Goal: Transaction & Acquisition: Book appointment/travel/reservation

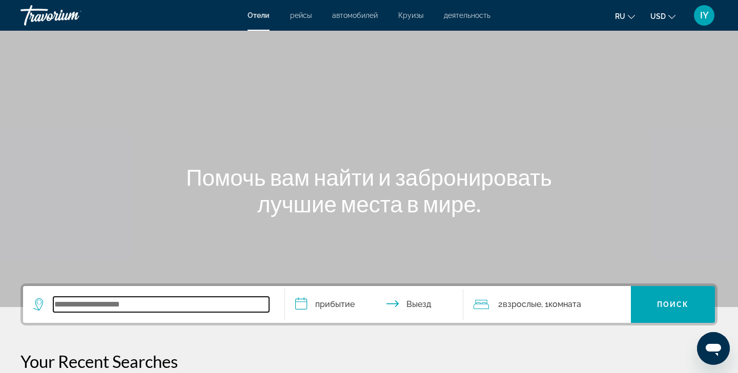
click at [121, 303] on input "Search widget" at bounding box center [161, 304] width 216 height 15
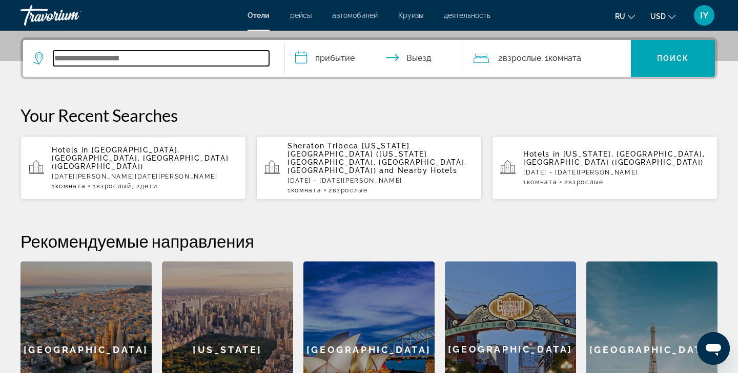
scroll to position [250, 0]
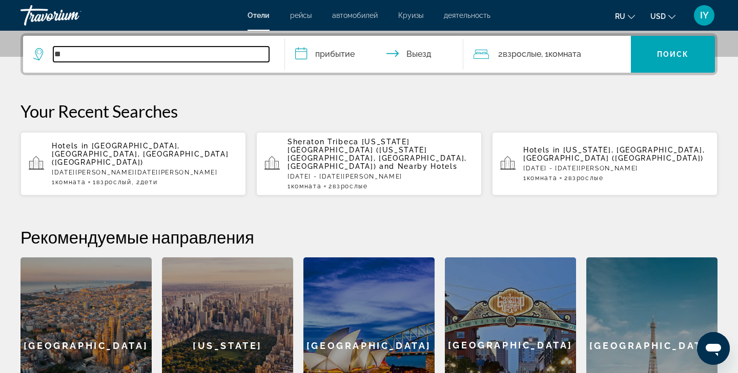
type input "*"
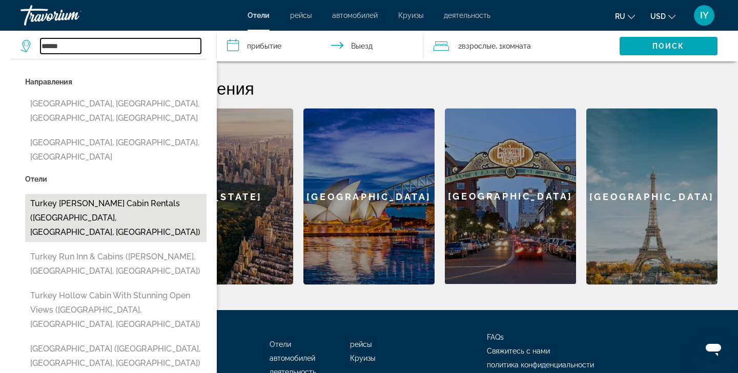
scroll to position [400, 0]
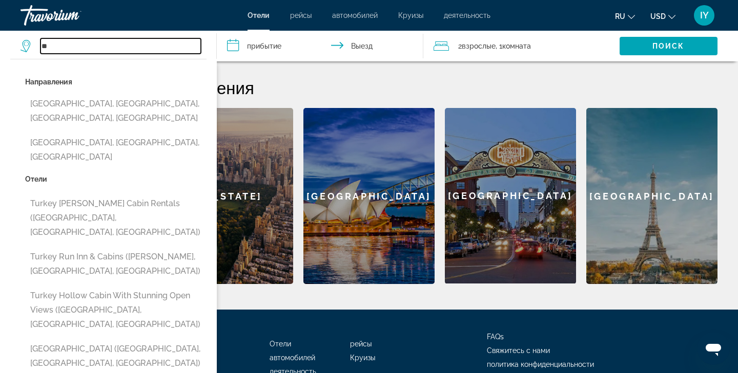
type input "*"
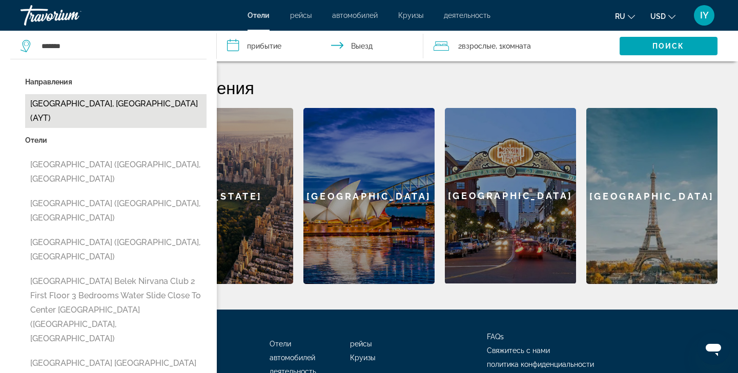
click at [99, 99] on button "[GEOGRAPHIC_DATA], [GEOGRAPHIC_DATA] (AYT)" at bounding box center [115, 111] width 181 height 34
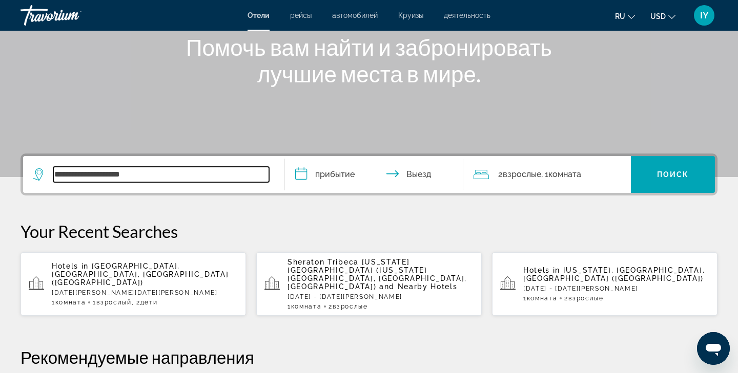
scroll to position [136, 0]
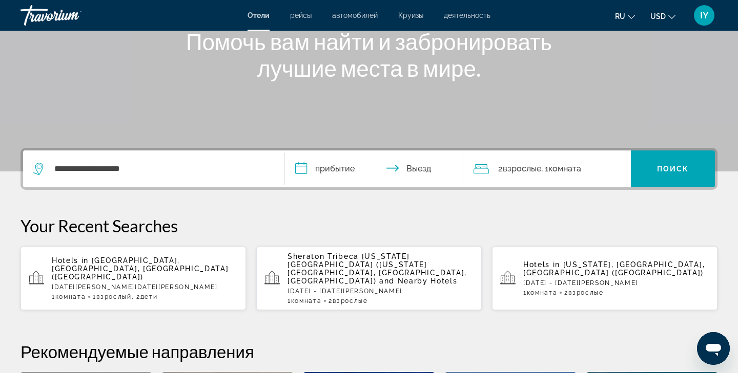
click at [300, 167] on input "**********" at bounding box center [376, 171] width 182 height 40
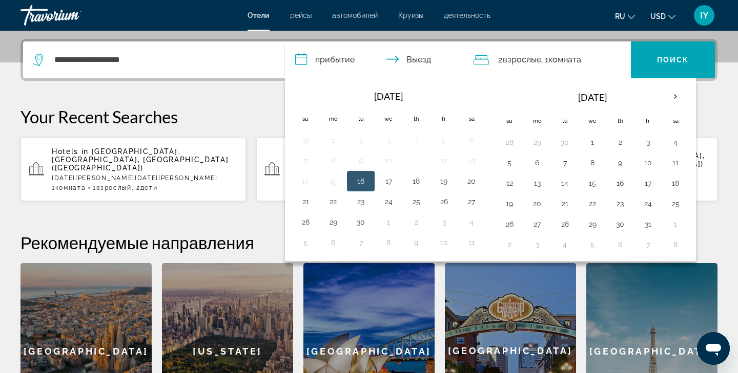
scroll to position [250, 0]
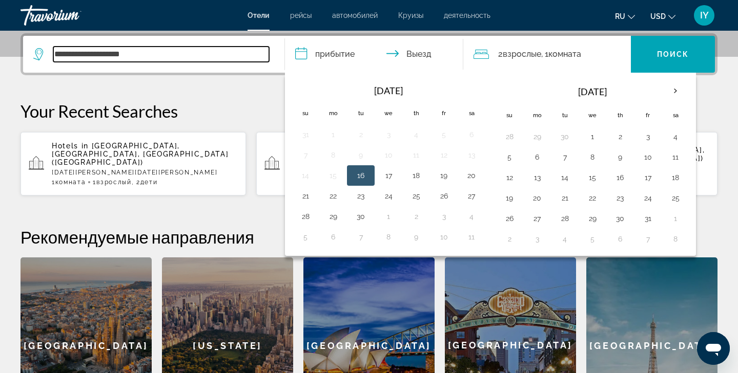
click at [148, 57] on input "**********" at bounding box center [161, 54] width 216 height 15
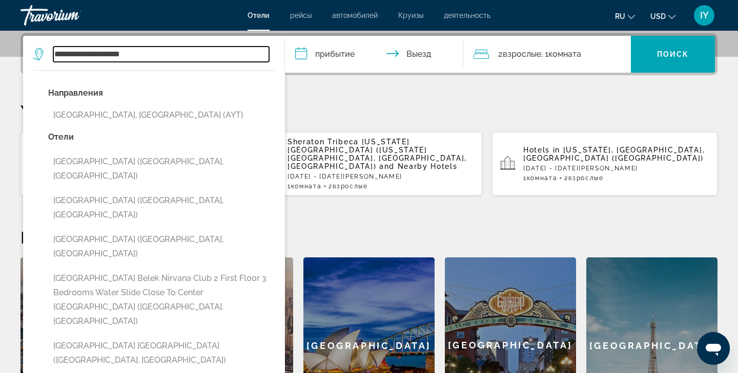
click at [136, 53] on input "**********" at bounding box center [161, 54] width 216 height 15
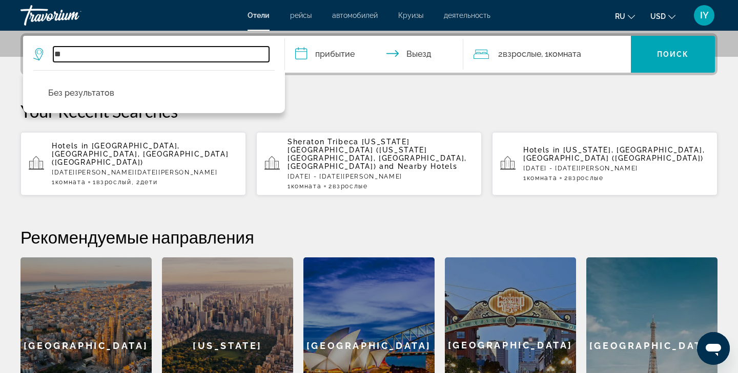
type input "*"
type input "**********"
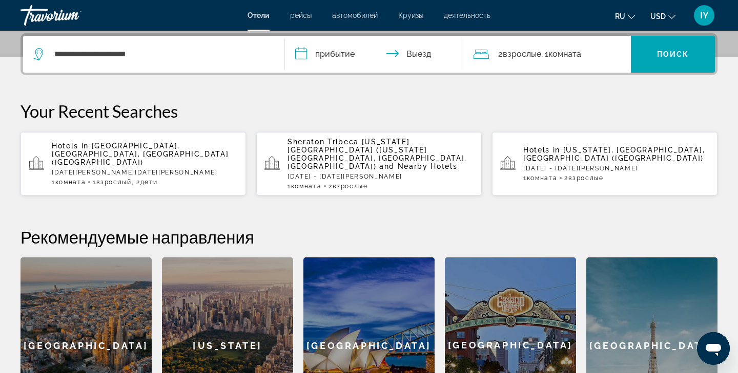
click at [301, 53] on input "**********" at bounding box center [376, 56] width 182 height 40
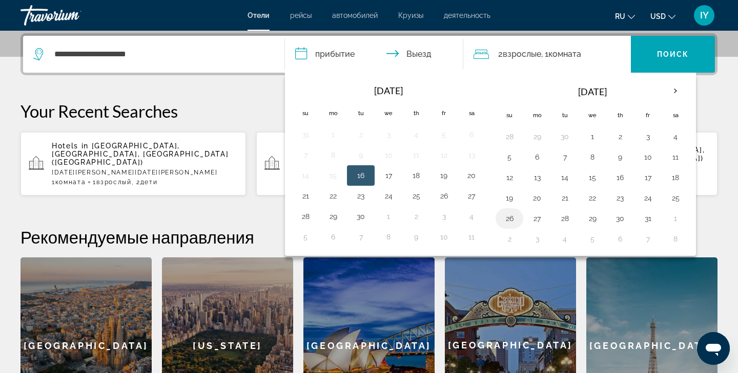
click at [509, 221] on button "26" at bounding box center [509, 219] width 16 height 14
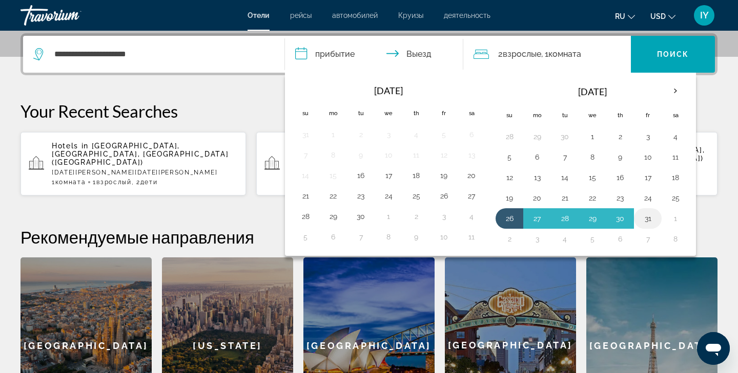
click at [647, 219] on button "31" at bounding box center [647, 219] width 16 height 14
type input "**********"
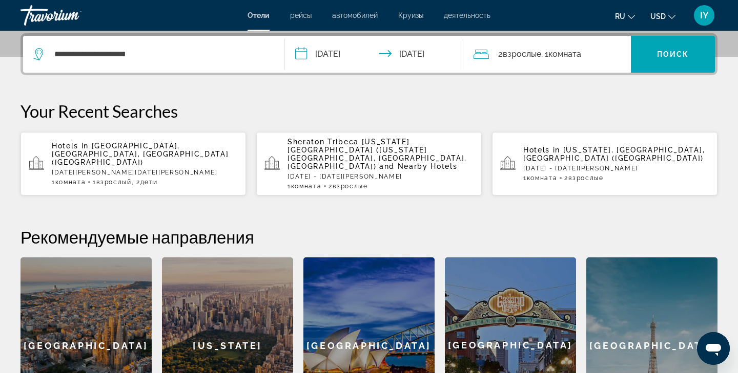
click at [482, 52] on icon "Travelers: 2 adults, 0 children" at bounding box center [480, 54] width 15 height 12
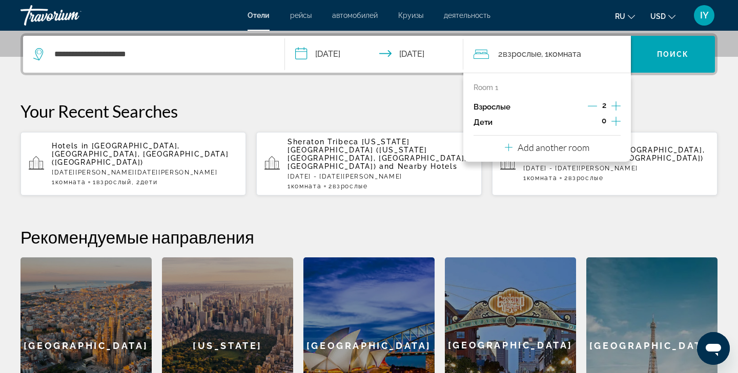
click at [615, 123] on icon "Increment children" at bounding box center [615, 121] width 9 height 12
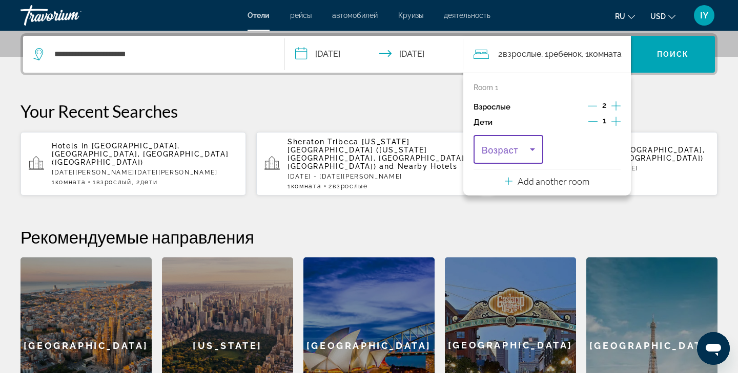
click at [530, 151] on icon "Travelers: 2 adults, 1 child" at bounding box center [532, 149] width 12 height 12
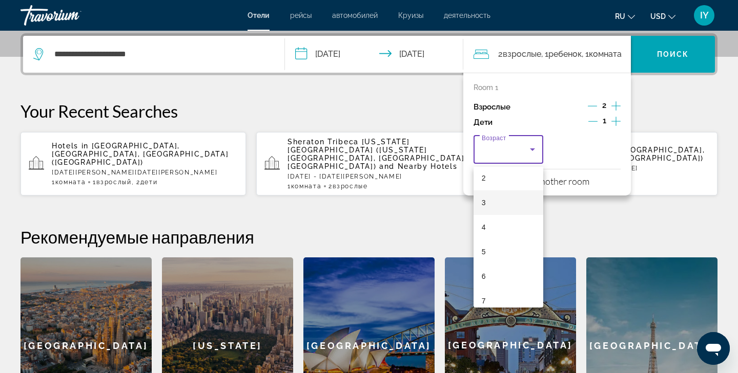
scroll to position [82, 0]
click at [487, 248] on mat-option "6" at bounding box center [508, 248] width 70 height 25
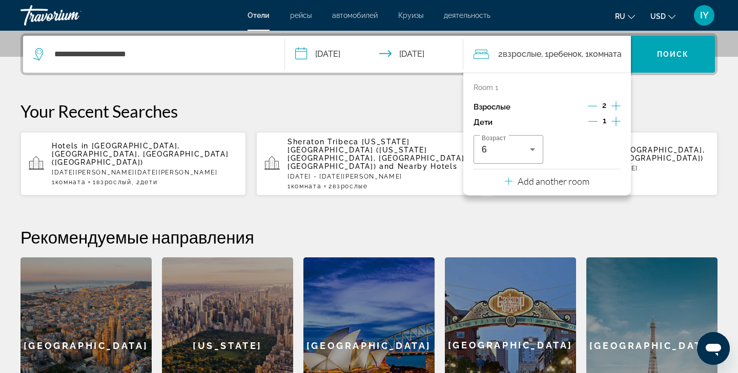
click at [670, 100] on div "**********" at bounding box center [369, 233] width 738 height 401
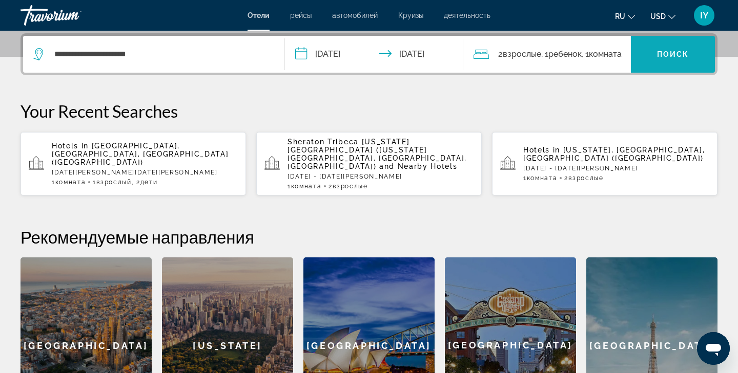
click at [671, 67] on span "Search widget" at bounding box center [672, 54] width 84 height 37
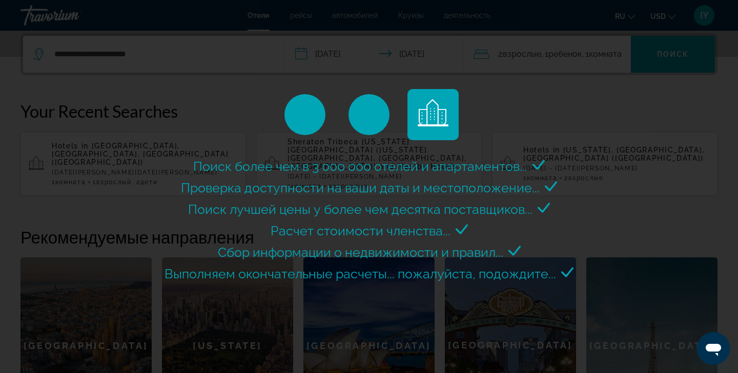
scroll to position [0, 0]
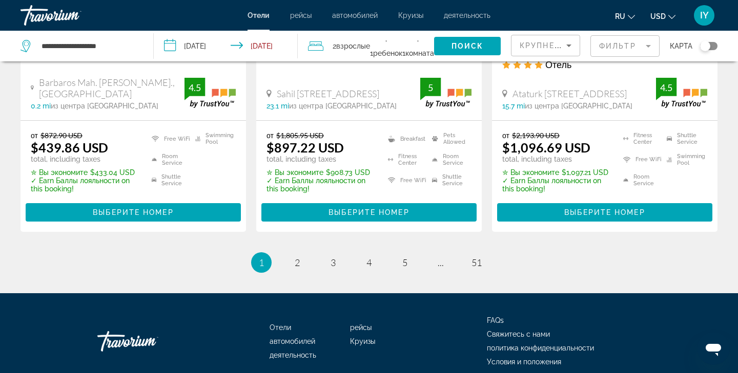
scroll to position [1475, 0]
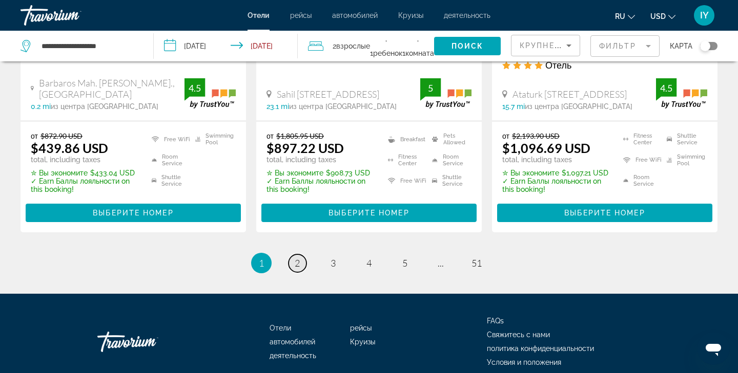
click at [297, 258] on span "2" at bounding box center [297, 263] width 5 height 11
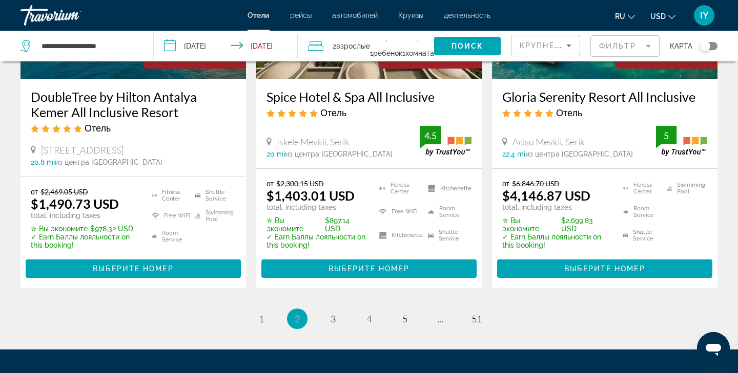
scroll to position [1391, 0]
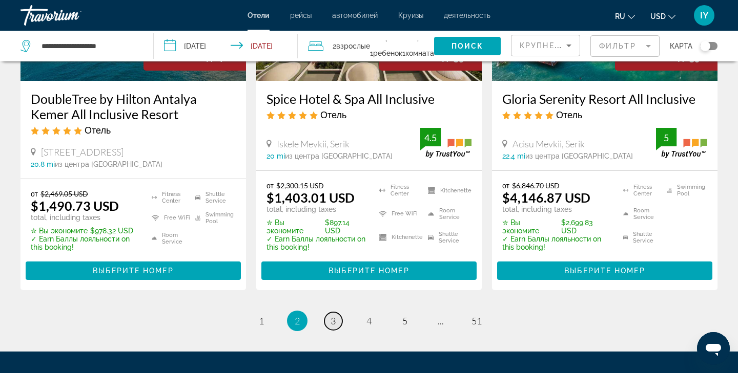
click at [334, 316] on span "3" at bounding box center [332, 321] width 5 height 11
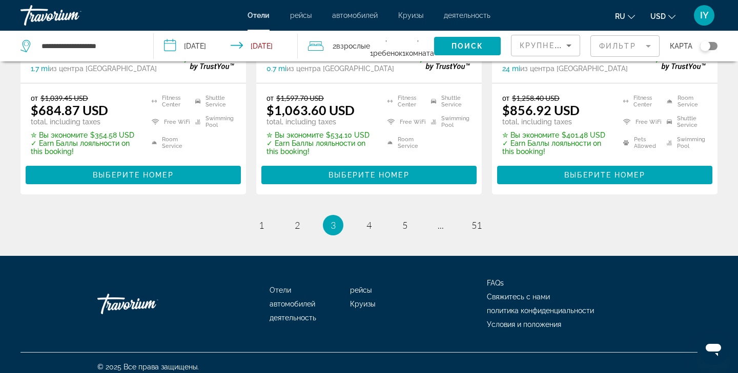
scroll to position [1483, 0]
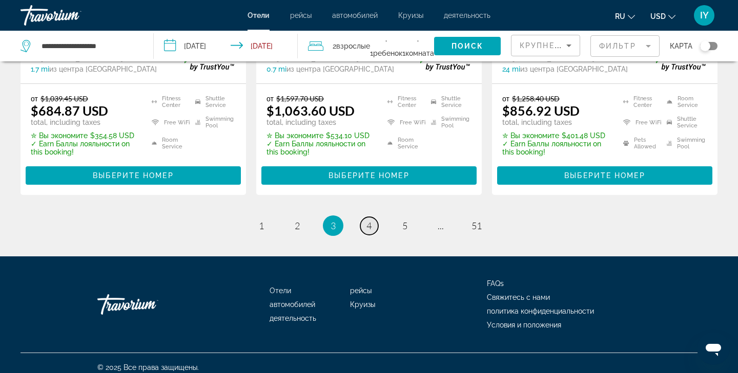
click at [369, 220] on span "4" at bounding box center [368, 225] width 5 height 11
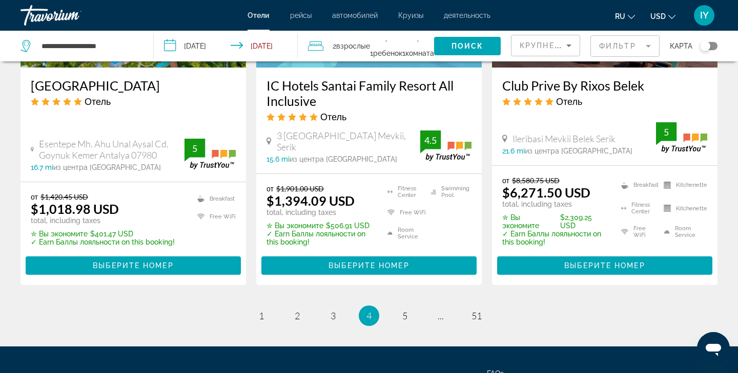
scroll to position [1404, 0]
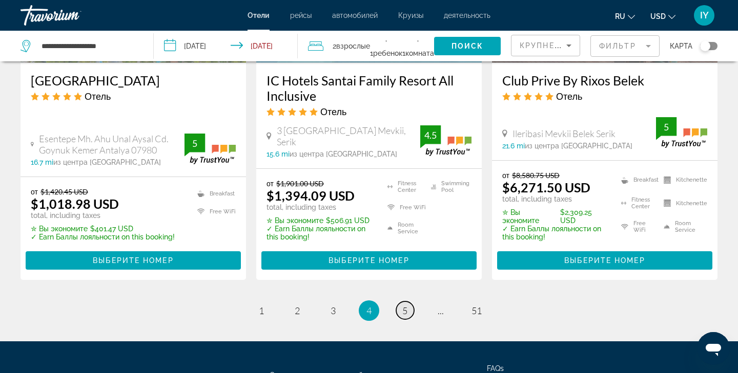
click at [408, 307] on link "page 5" at bounding box center [405, 311] width 18 height 18
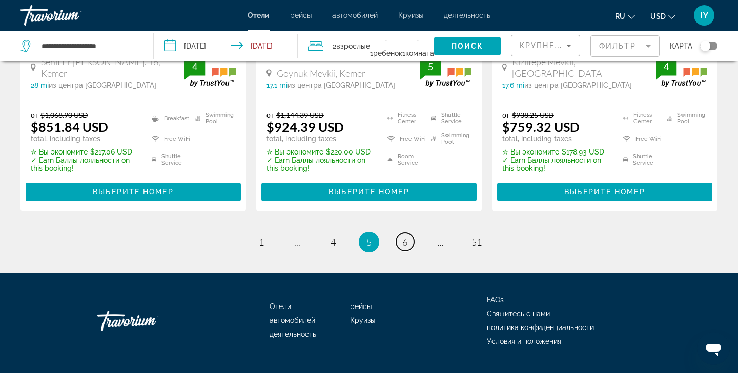
scroll to position [1462, 0]
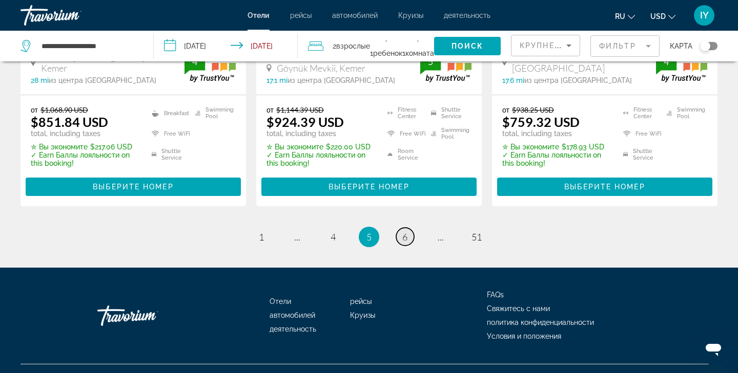
click at [405, 232] on span "6" at bounding box center [404, 237] width 5 height 11
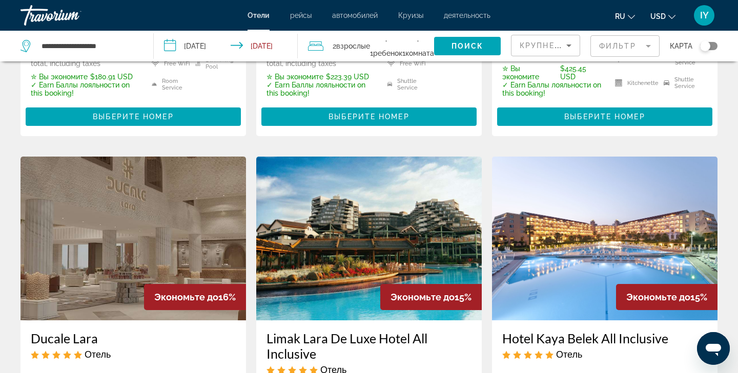
scroll to position [745, 0]
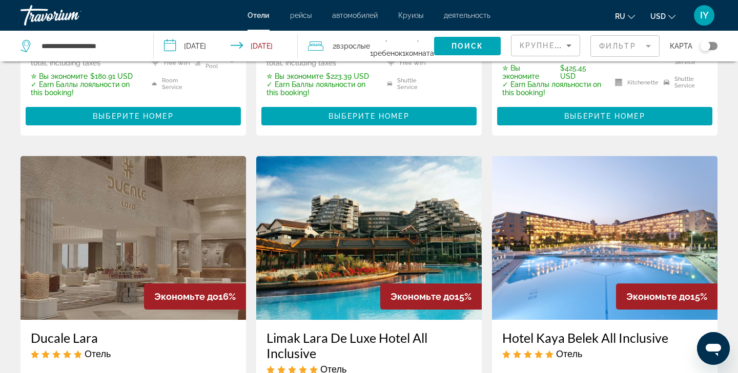
click at [171, 227] on img "Main content" at bounding box center [132, 238] width 225 height 164
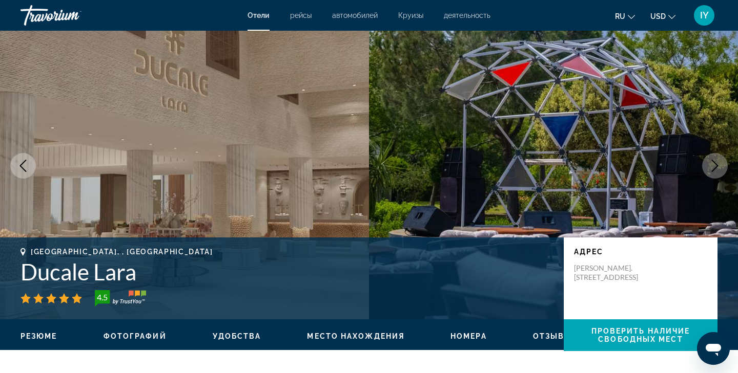
scroll to position [18, 0]
click at [719, 165] on icon "Next image" at bounding box center [714, 166] width 12 height 12
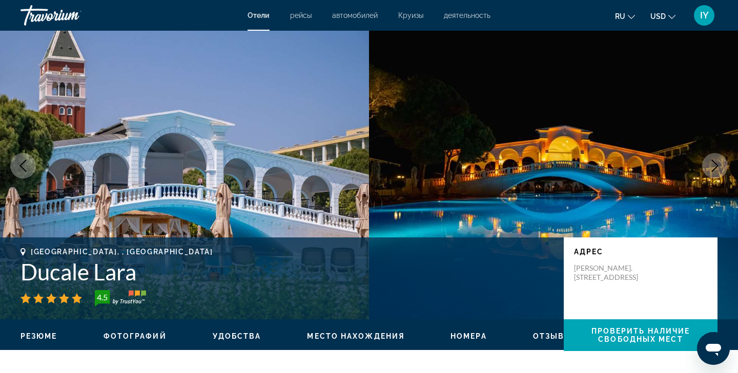
click at [719, 165] on icon "Next image" at bounding box center [714, 166] width 12 height 12
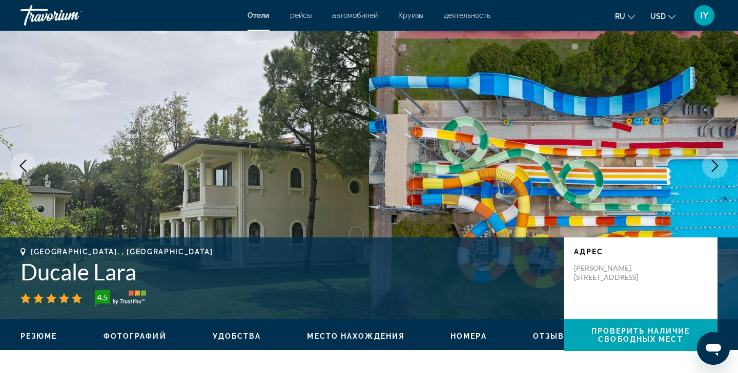
click at [719, 165] on icon "Next image" at bounding box center [714, 166] width 12 height 12
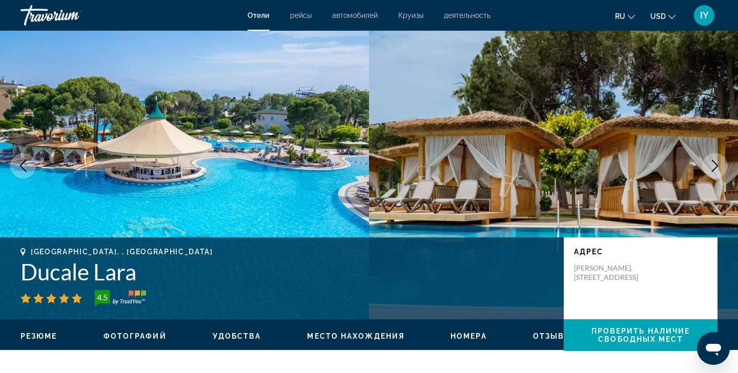
click at [719, 165] on icon "Next image" at bounding box center [714, 166] width 12 height 12
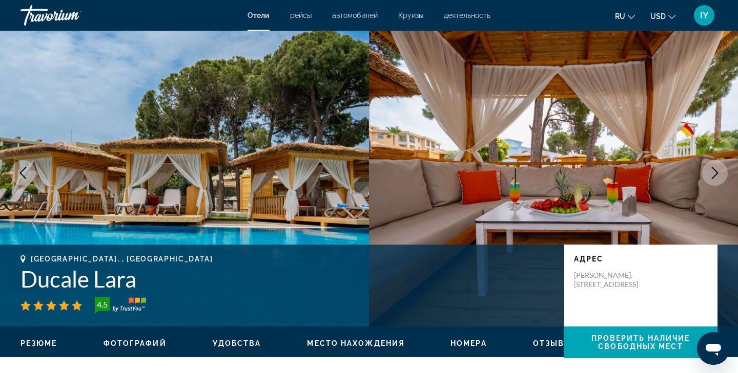
scroll to position [11, 0]
click at [714, 178] on icon "Next image" at bounding box center [714, 173] width 12 height 12
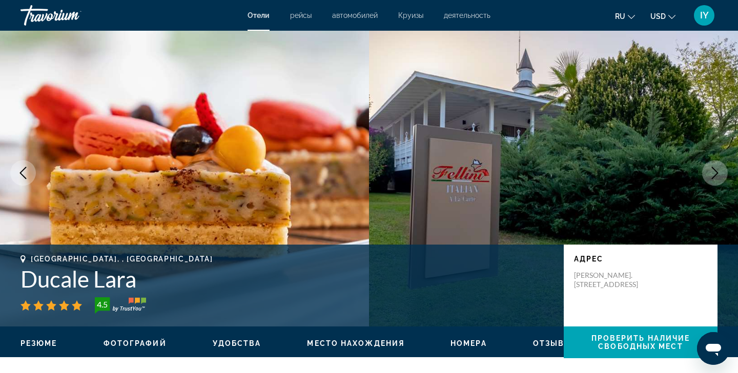
click at [714, 179] on button "Next image" at bounding box center [715, 173] width 26 height 26
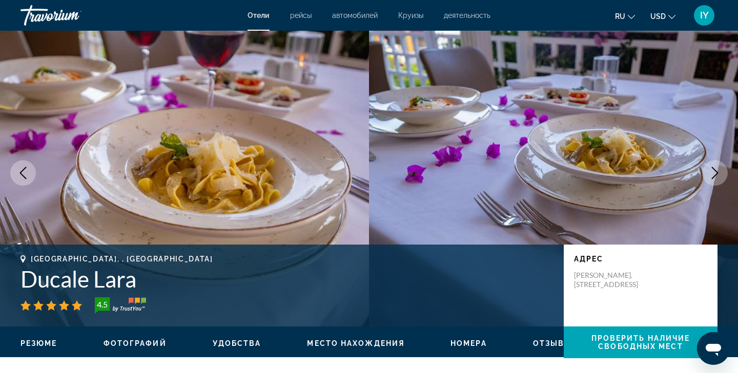
click at [714, 179] on button "Next image" at bounding box center [715, 173] width 26 height 26
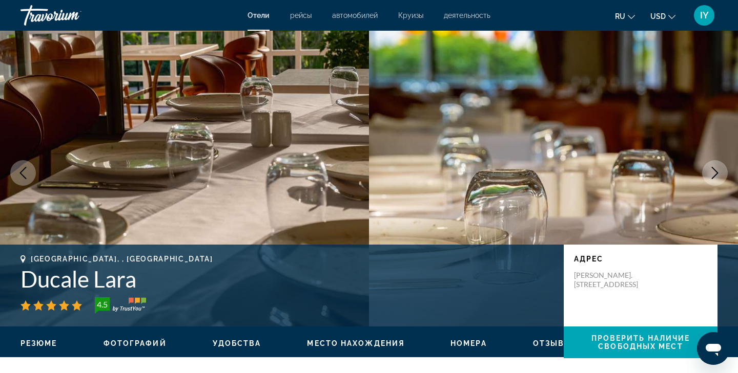
click at [715, 180] on button "Next image" at bounding box center [715, 173] width 26 height 26
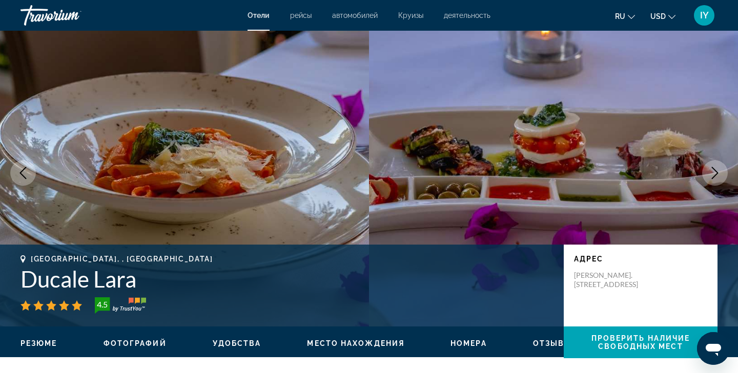
click at [715, 180] on button "Next image" at bounding box center [715, 173] width 26 height 26
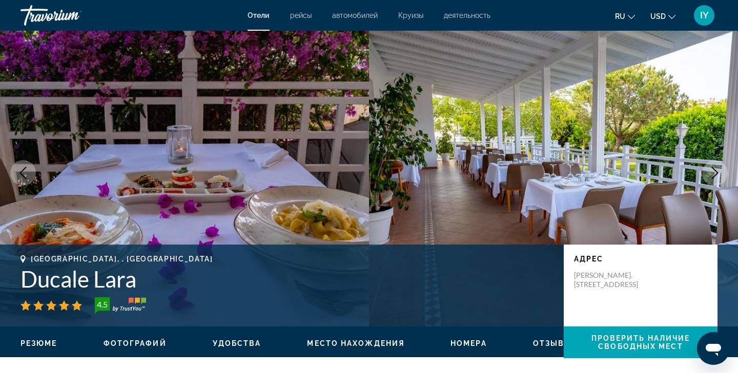
click at [713, 181] on button "Next image" at bounding box center [715, 173] width 26 height 26
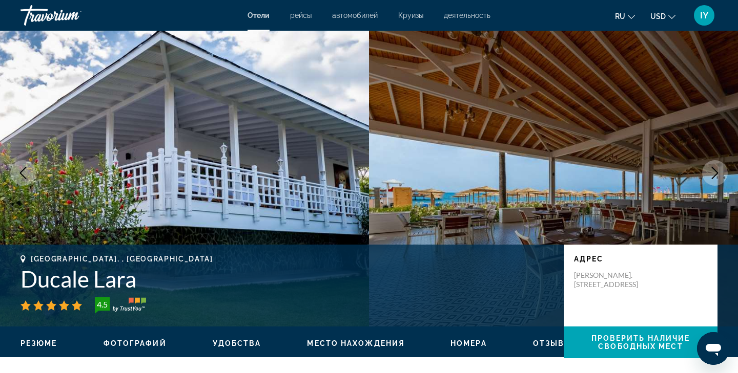
click at [713, 182] on button "Next image" at bounding box center [715, 173] width 26 height 26
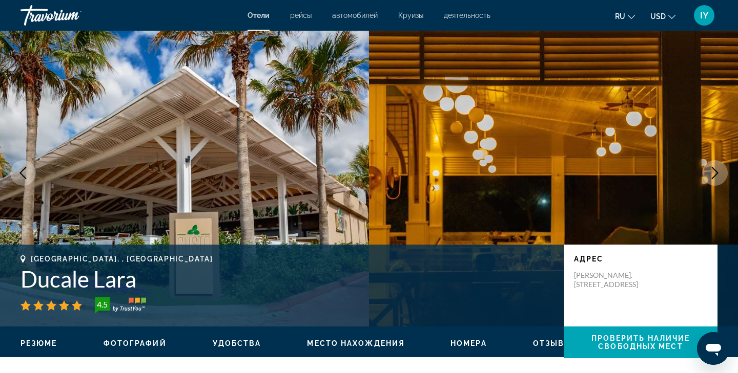
click at [714, 176] on icon "Next image" at bounding box center [714, 173] width 7 height 12
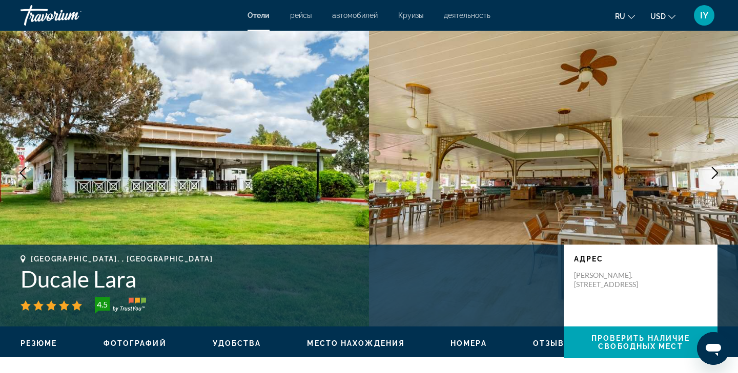
click at [713, 177] on icon "Next image" at bounding box center [714, 173] width 7 height 12
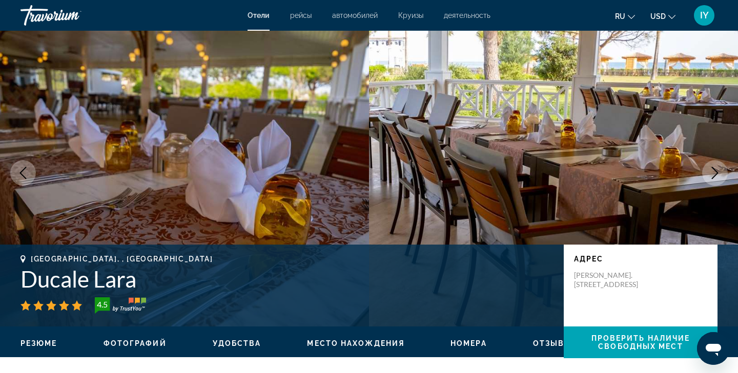
click at [713, 178] on icon "Next image" at bounding box center [714, 173] width 12 height 12
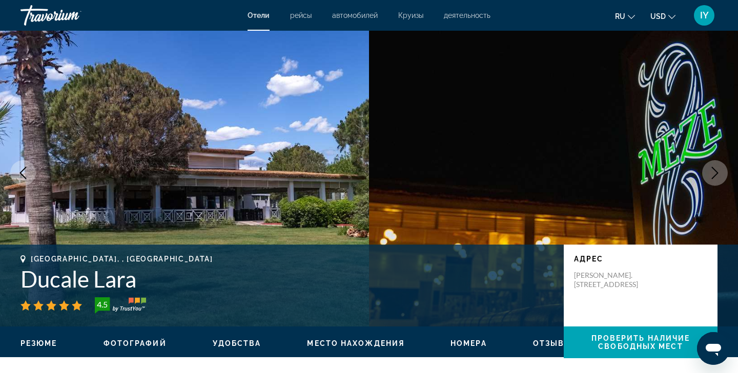
click at [713, 178] on icon "Next image" at bounding box center [714, 173] width 12 height 12
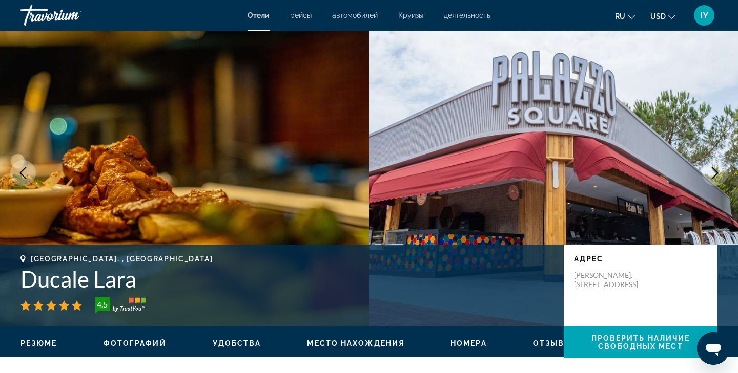
click at [714, 178] on icon "Next image" at bounding box center [714, 173] width 12 height 12
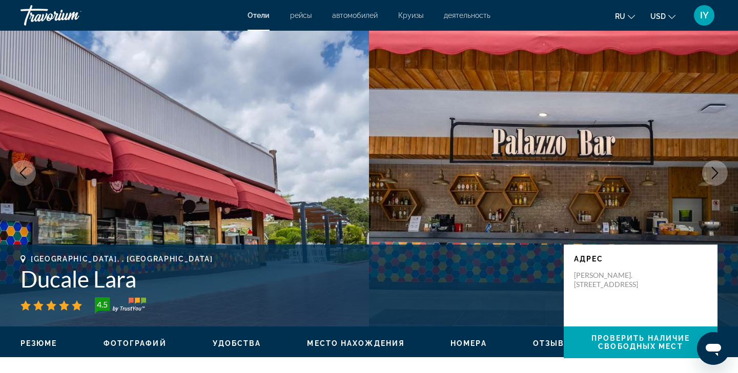
click at [714, 178] on icon "Next image" at bounding box center [714, 173] width 12 height 12
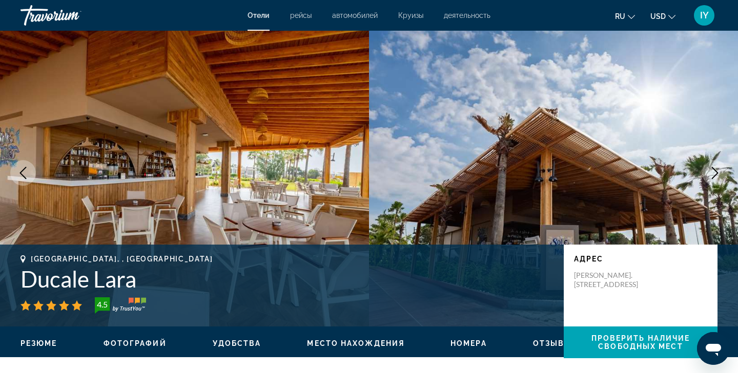
click at [713, 177] on icon "Next image" at bounding box center [714, 173] width 7 height 12
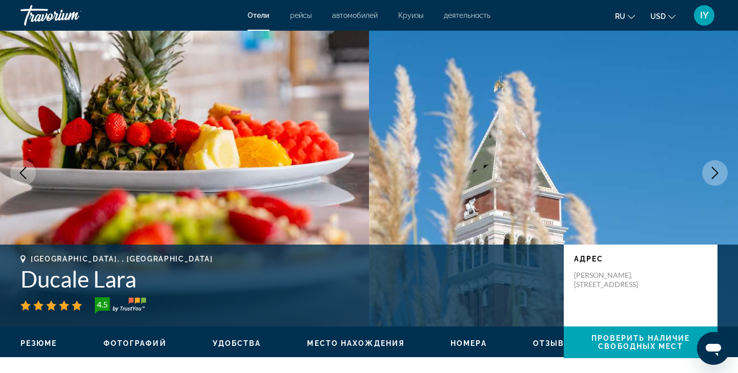
click at [713, 177] on icon "Next image" at bounding box center [714, 173] width 7 height 12
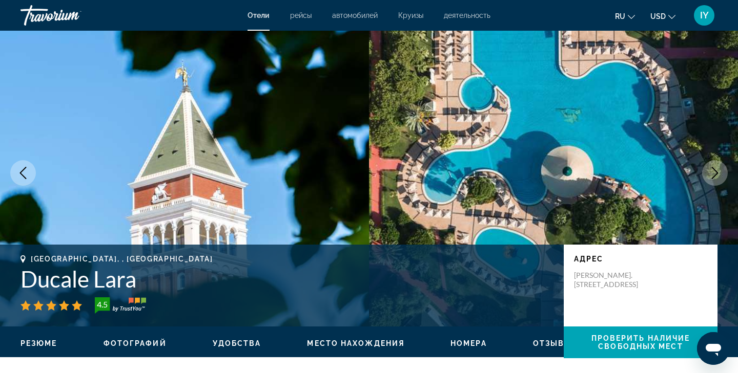
click at [713, 177] on icon "Next image" at bounding box center [714, 173] width 7 height 12
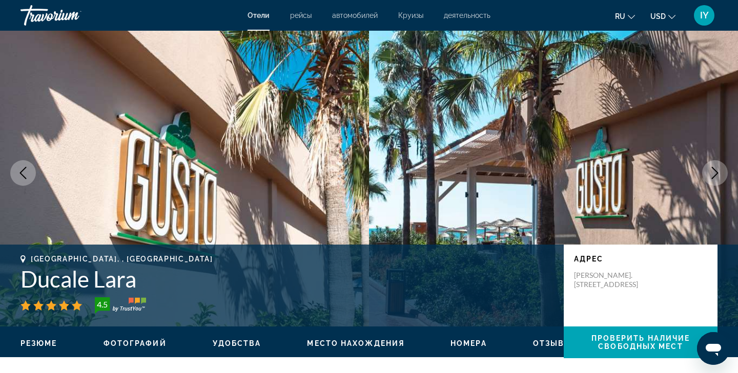
click at [713, 177] on icon "Next image" at bounding box center [714, 173] width 7 height 12
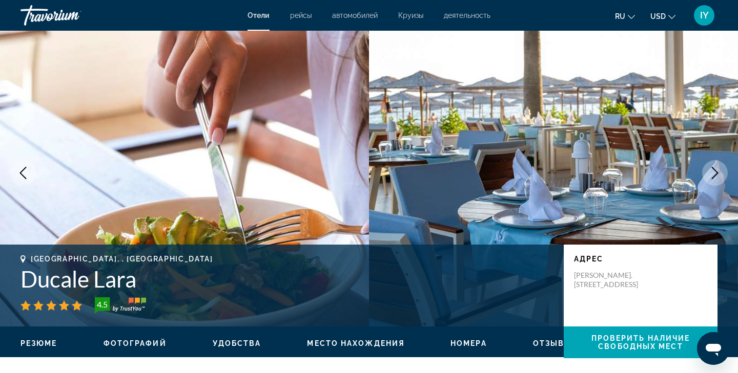
click at [713, 177] on icon "Next image" at bounding box center [714, 173] width 7 height 12
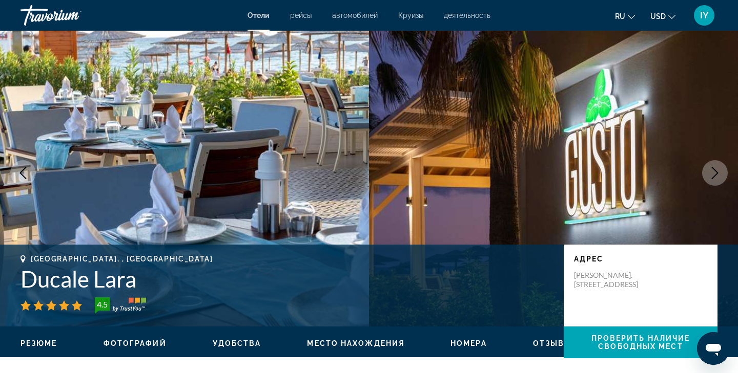
click at [713, 177] on icon "Next image" at bounding box center [714, 173] width 7 height 12
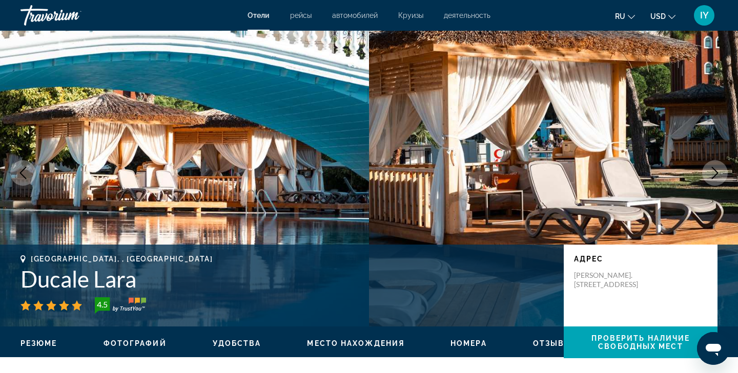
click at [714, 177] on icon "Next image" at bounding box center [714, 173] width 12 height 12
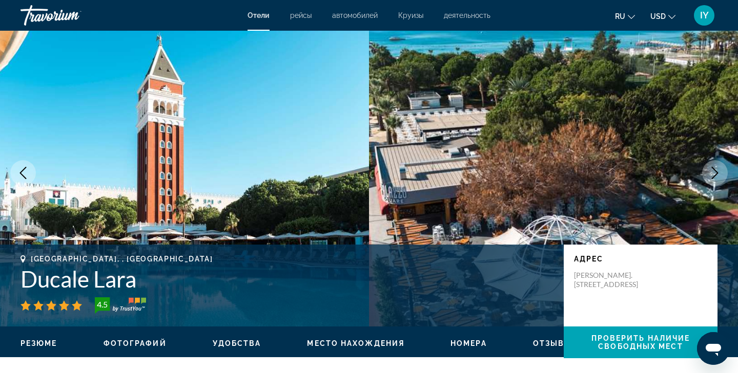
click at [716, 179] on icon "Next image" at bounding box center [714, 173] width 12 height 12
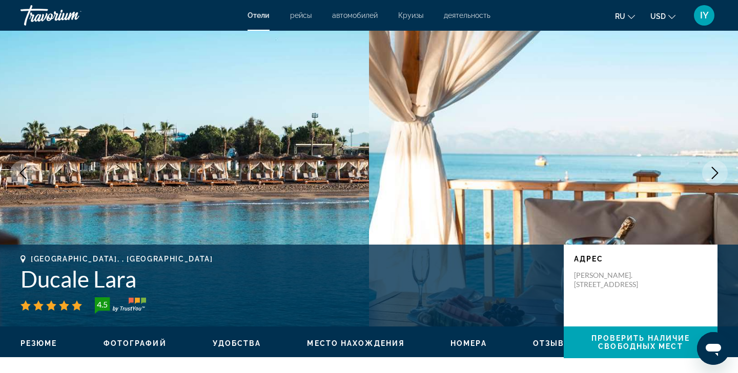
click at [716, 179] on button "Next image" at bounding box center [715, 173] width 26 height 26
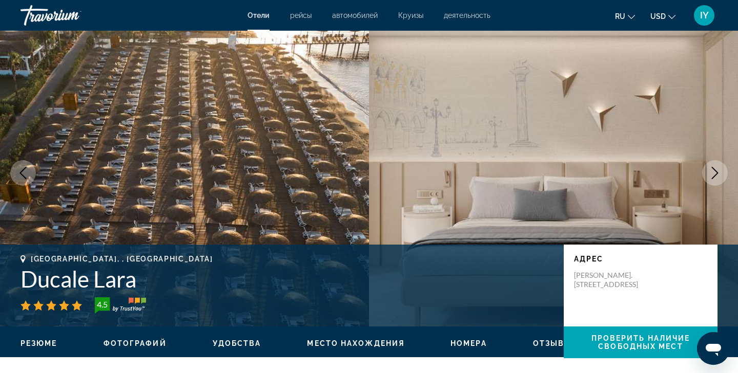
click at [716, 180] on button "Next image" at bounding box center [715, 173] width 26 height 26
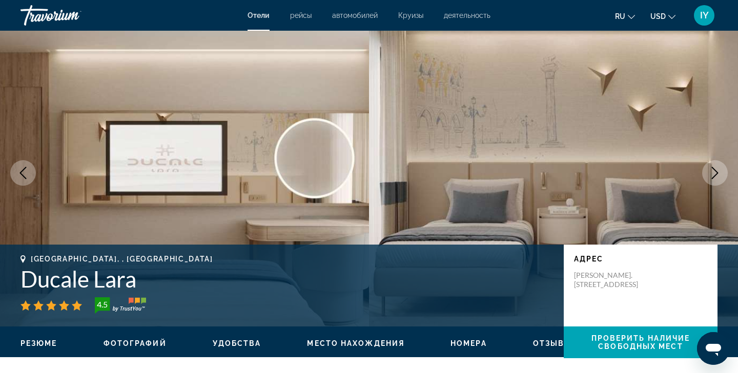
click at [21, 171] on icon "Previous image" at bounding box center [23, 173] width 12 height 12
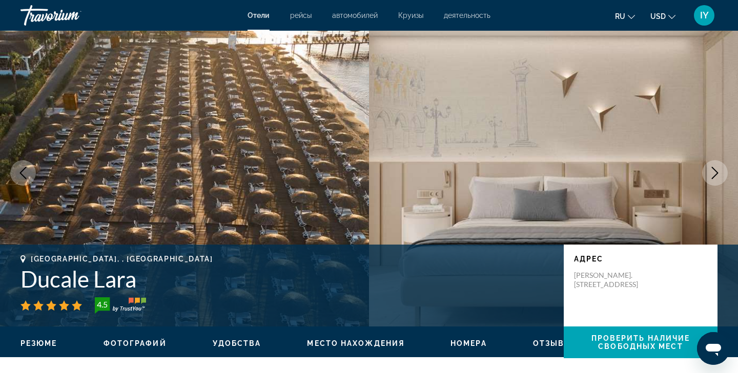
click at [717, 171] on icon "Next image" at bounding box center [714, 173] width 12 height 12
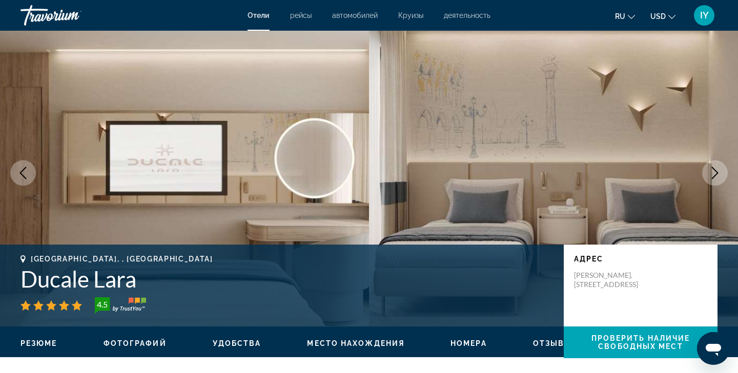
click at [717, 171] on icon "Next image" at bounding box center [714, 173] width 12 height 12
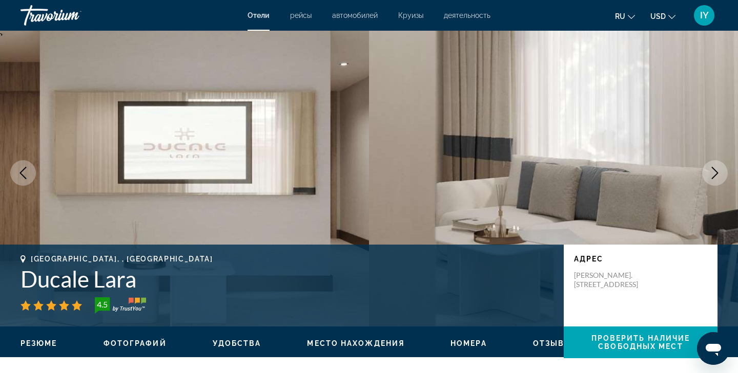
click at [717, 171] on icon "Next image" at bounding box center [714, 173] width 12 height 12
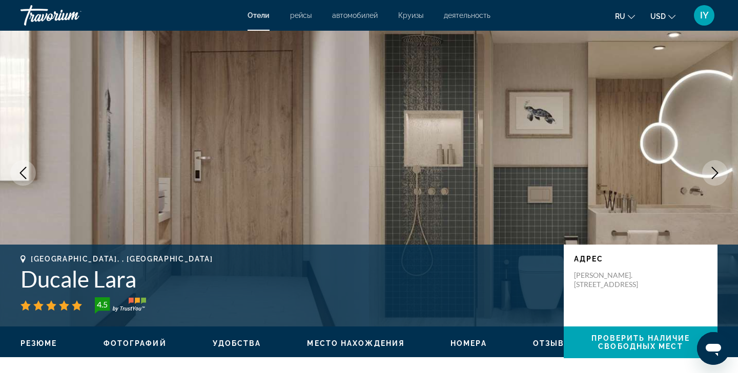
click at [717, 172] on icon "Next image" at bounding box center [714, 173] width 7 height 12
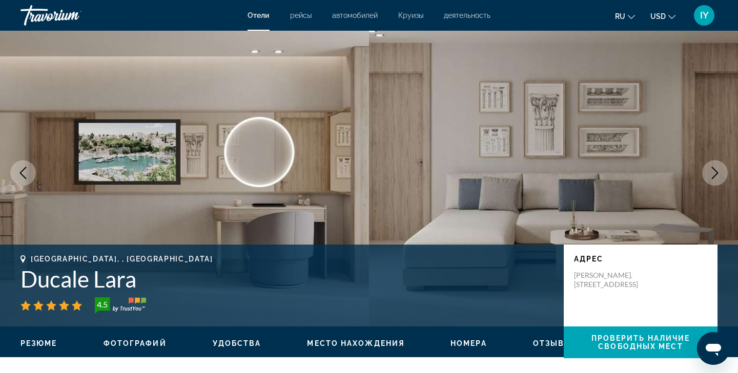
click at [716, 172] on icon "Next image" at bounding box center [714, 173] width 7 height 12
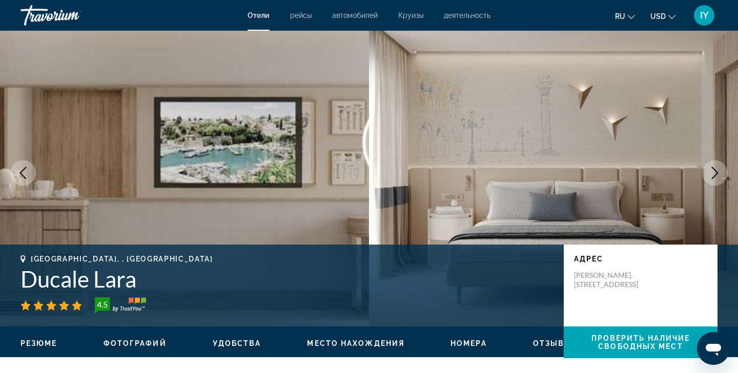
click at [716, 172] on icon "Next image" at bounding box center [714, 173] width 12 height 12
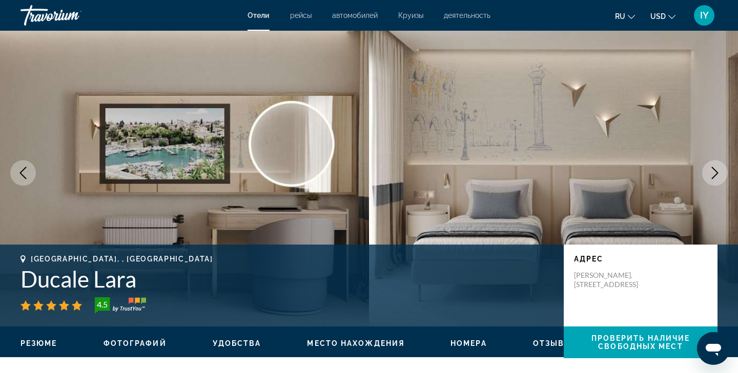
click at [716, 173] on icon "Next image" at bounding box center [714, 173] width 12 height 12
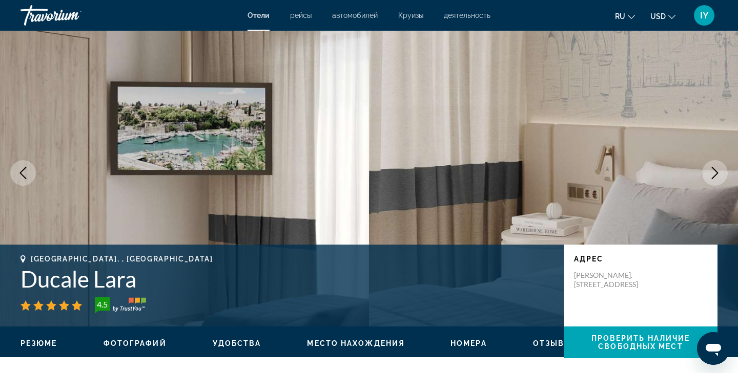
click at [716, 174] on icon "Next image" at bounding box center [714, 173] width 7 height 12
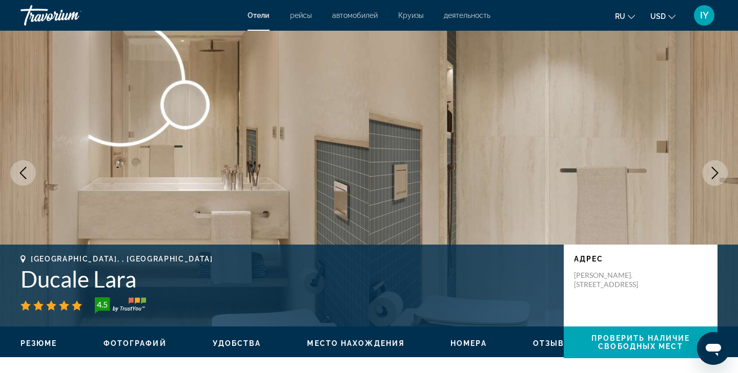
click at [716, 174] on icon "Next image" at bounding box center [714, 173] width 12 height 12
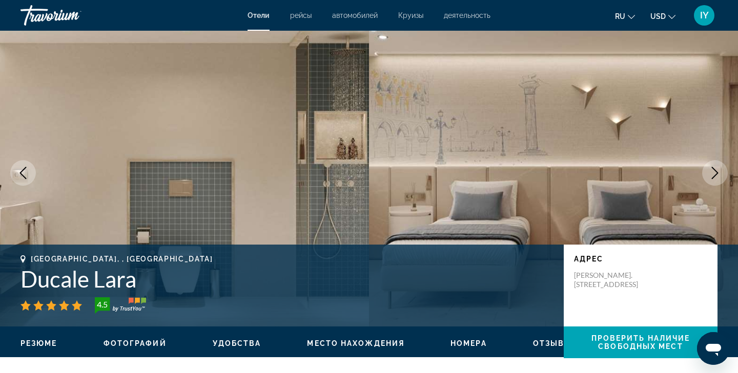
click at [716, 174] on icon "Next image" at bounding box center [714, 173] width 12 height 12
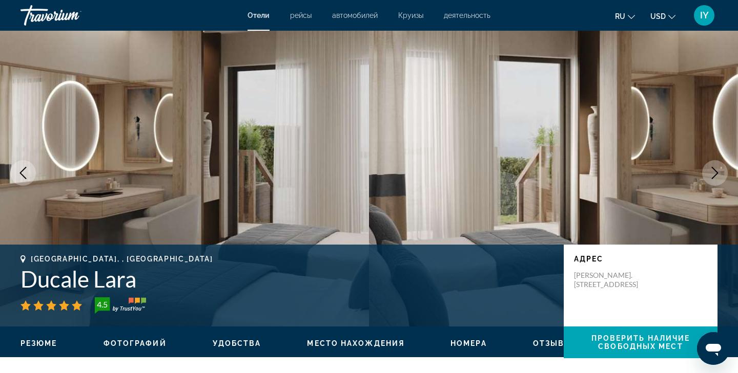
click at [716, 174] on icon "Next image" at bounding box center [714, 173] width 7 height 12
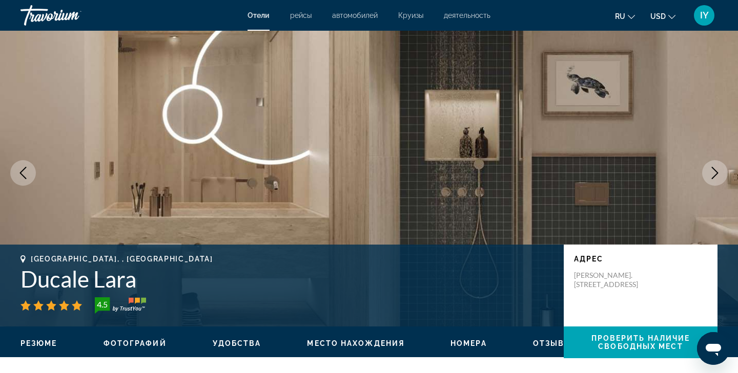
click at [716, 175] on icon "Next image" at bounding box center [714, 173] width 7 height 12
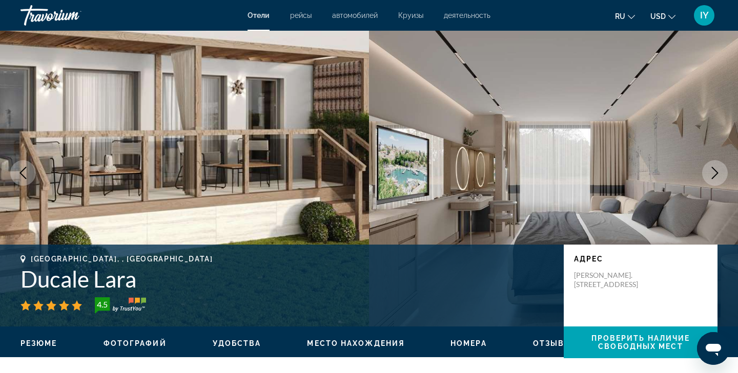
click at [716, 175] on icon "Next image" at bounding box center [714, 173] width 7 height 12
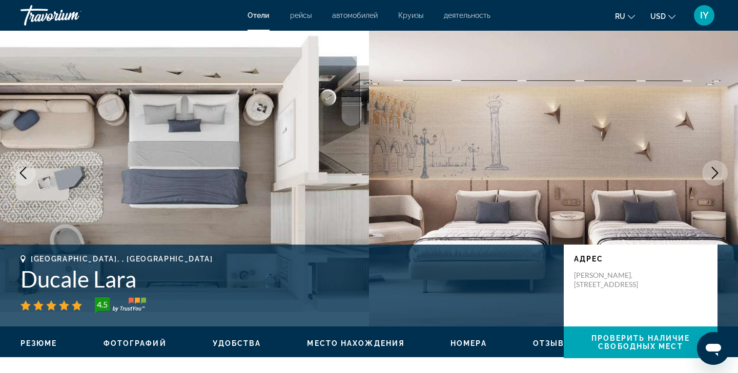
click at [716, 176] on icon "Next image" at bounding box center [714, 173] width 12 height 12
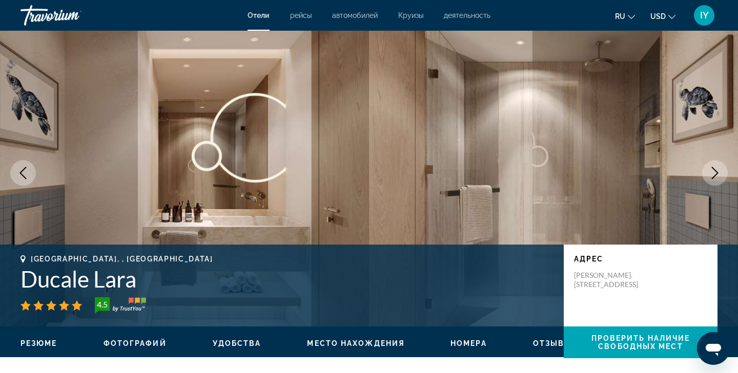
click at [23, 172] on icon "Previous image" at bounding box center [23, 173] width 12 height 12
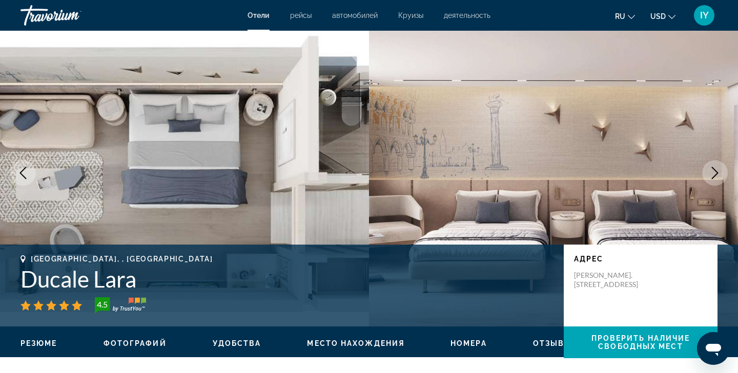
click at [720, 170] on icon "Next image" at bounding box center [714, 173] width 12 height 12
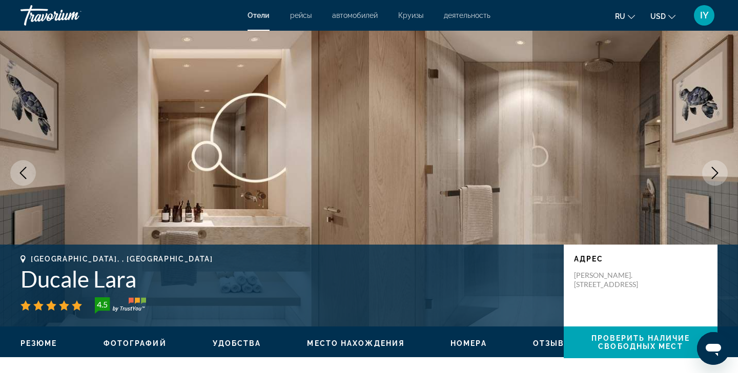
click at [720, 171] on icon "Next image" at bounding box center [714, 173] width 12 height 12
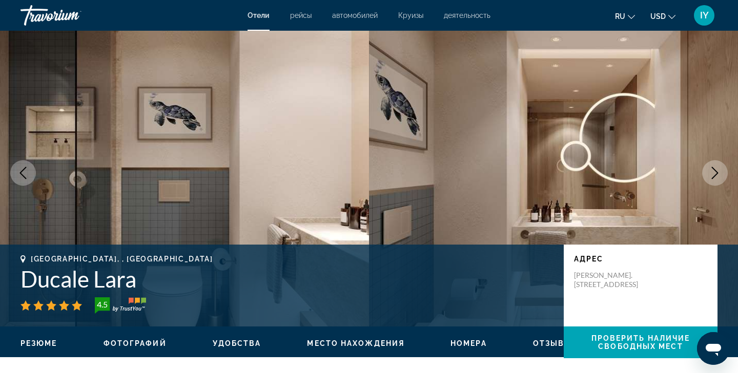
click at [720, 171] on icon "Next image" at bounding box center [714, 173] width 12 height 12
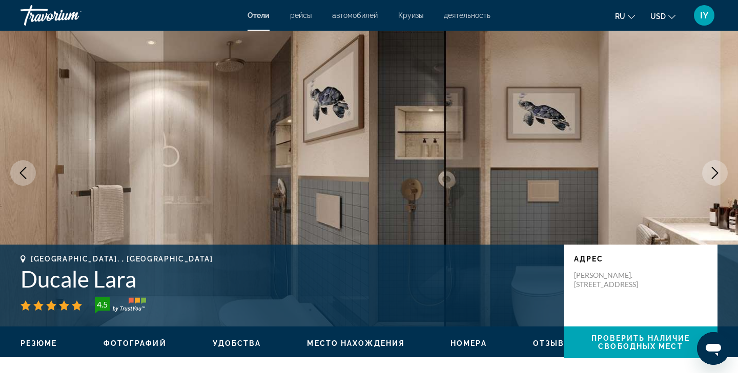
click at [720, 171] on icon "Next image" at bounding box center [714, 173] width 12 height 12
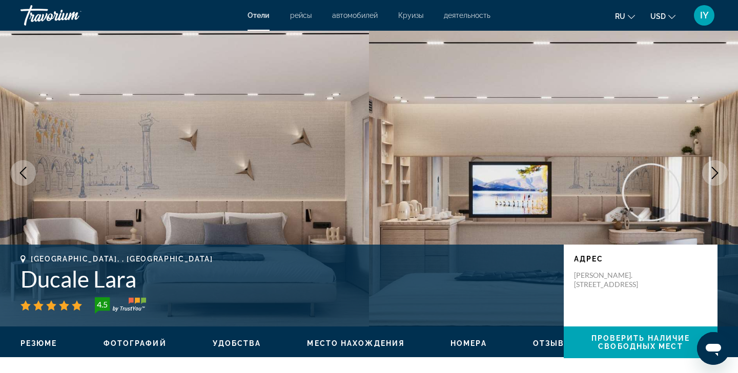
click at [719, 172] on icon "Next image" at bounding box center [714, 173] width 12 height 12
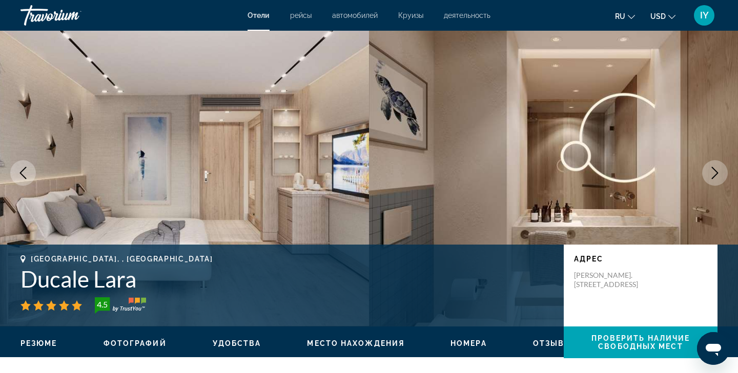
click at [718, 173] on icon "Next image" at bounding box center [714, 173] width 12 height 12
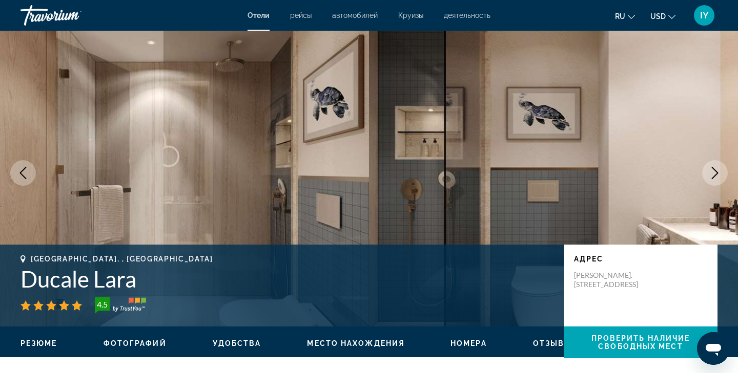
click at [718, 173] on icon "Next image" at bounding box center [714, 173] width 12 height 12
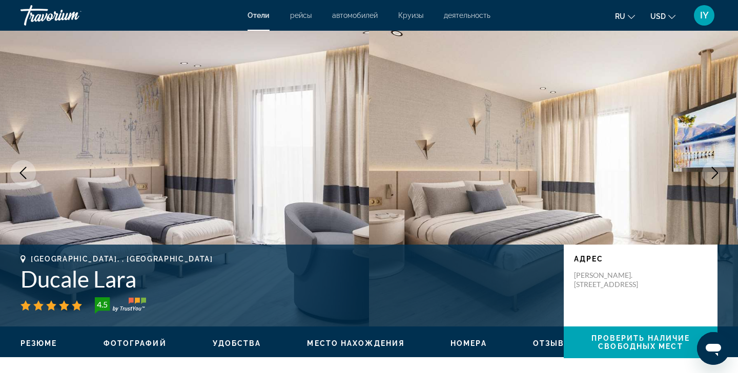
click at [718, 174] on icon "Next image" at bounding box center [714, 173] width 12 height 12
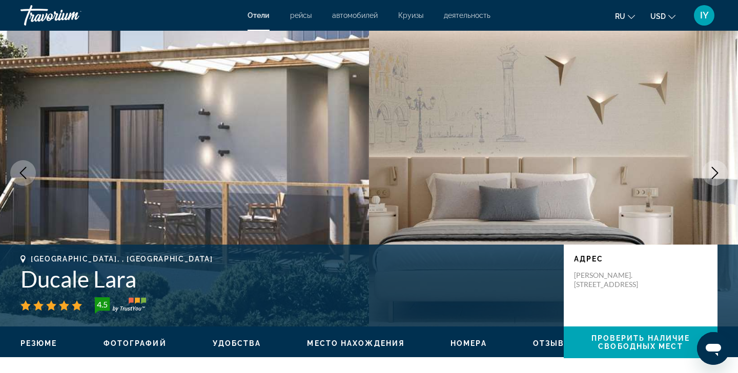
click at [718, 174] on icon "Next image" at bounding box center [714, 173] width 12 height 12
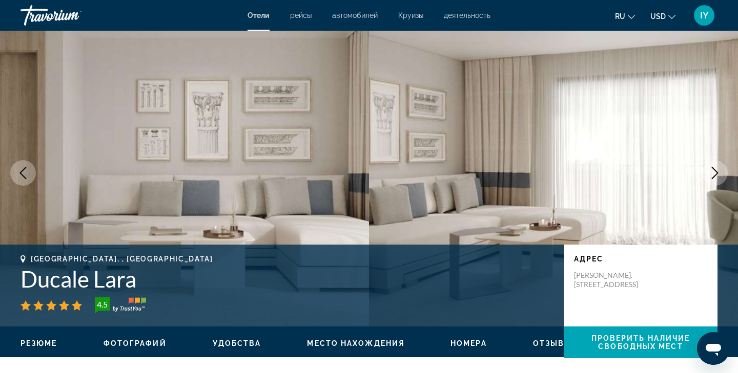
click at [718, 172] on icon "Next image" at bounding box center [714, 173] width 12 height 12
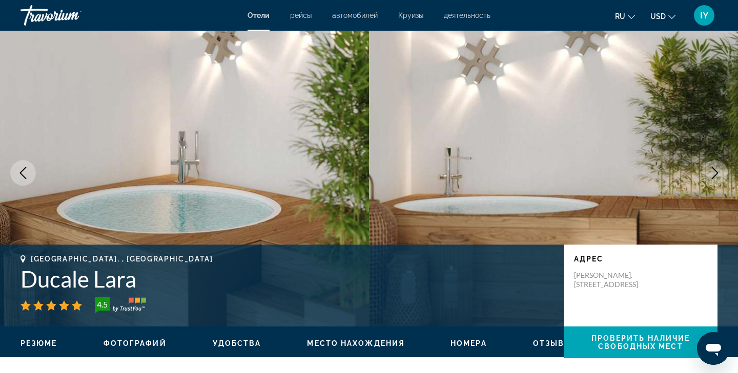
click at [718, 173] on icon "Next image" at bounding box center [714, 173] width 7 height 12
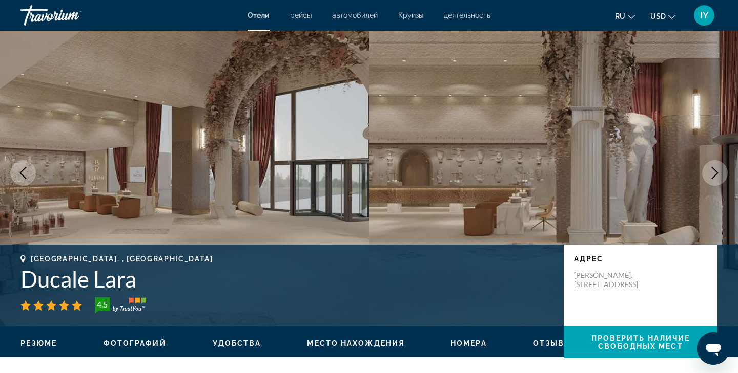
click at [714, 173] on icon "Next image" at bounding box center [714, 173] width 12 height 12
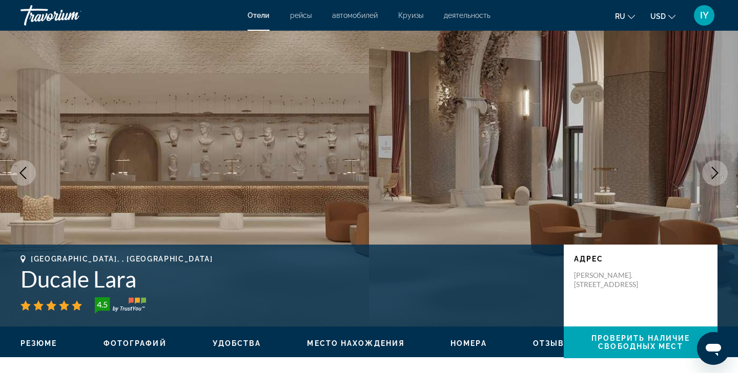
click at [714, 173] on icon "Next image" at bounding box center [714, 173] width 12 height 12
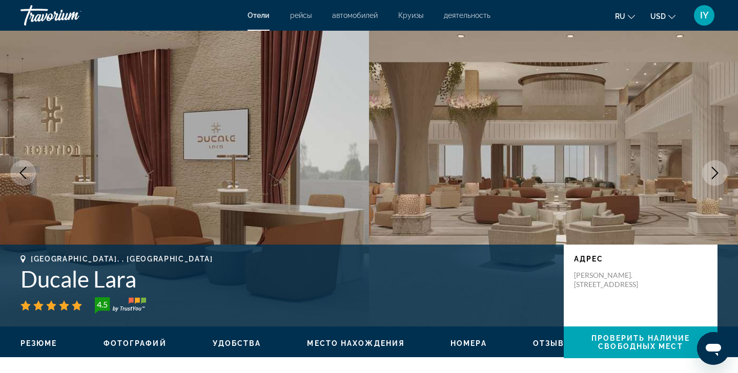
click at [714, 174] on icon "Next image" at bounding box center [714, 173] width 12 height 12
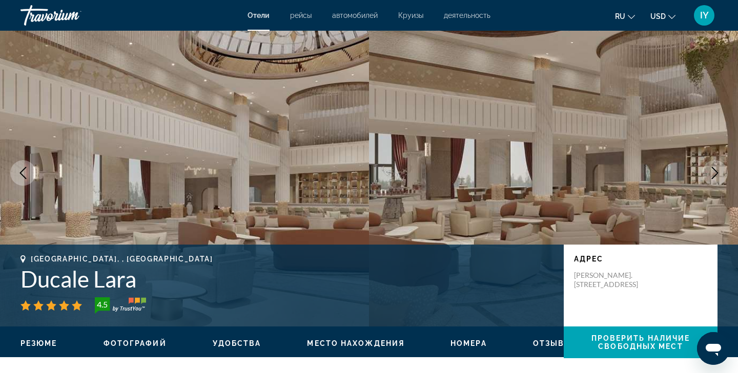
click at [714, 176] on icon "Next image" at bounding box center [714, 173] width 7 height 12
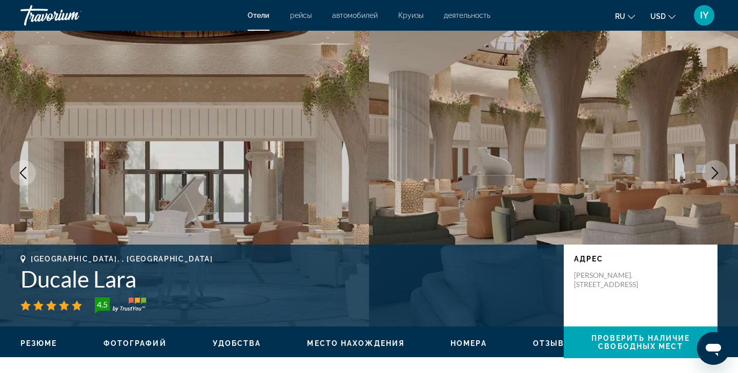
click at [715, 177] on icon "Next image" at bounding box center [714, 173] width 12 height 12
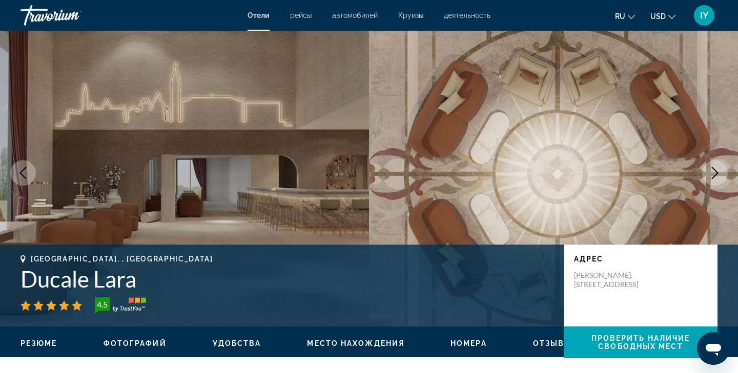
click at [715, 178] on icon "Next image" at bounding box center [714, 173] width 12 height 12
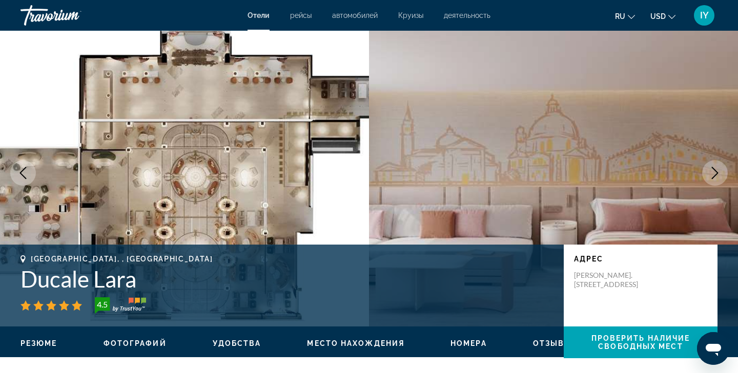
click at [716, 179] on icon "Next image" at bounding box center [714, 173] width 12 height 12
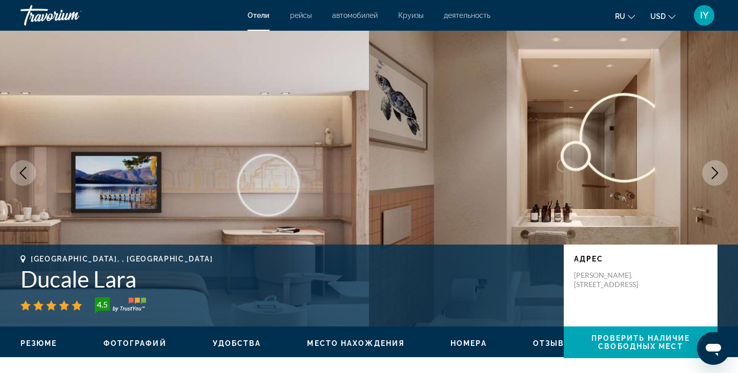
click at [715, 177] on icon "Next image" at bounding box center [714, 173] width 12 height 12
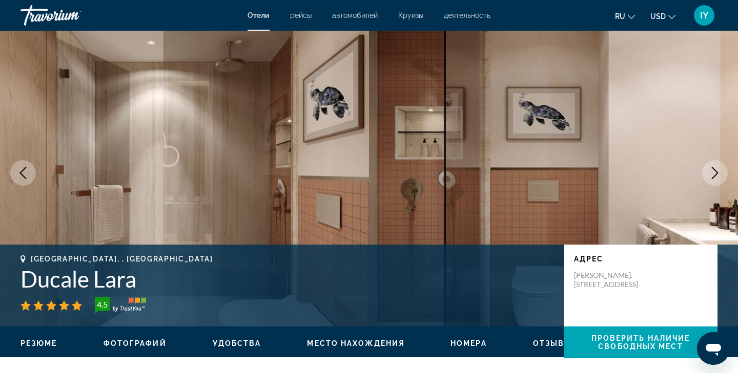
click at [715, 175] on icon "Next image" at bounding box center [714, 173] width 7 height 12
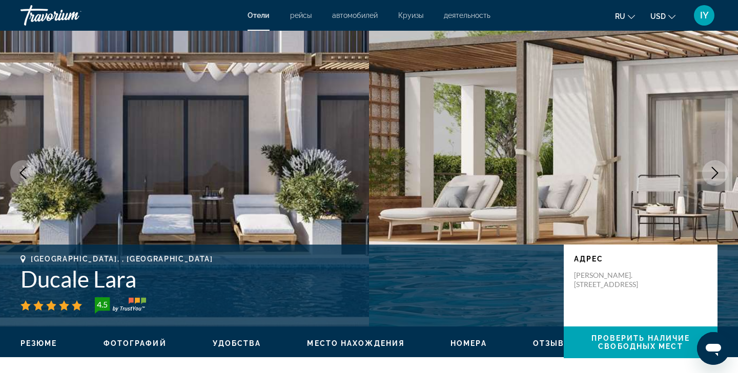
click at [716, 176] on icon "Next image" at bounding box center [714, 173] width 12 height 12
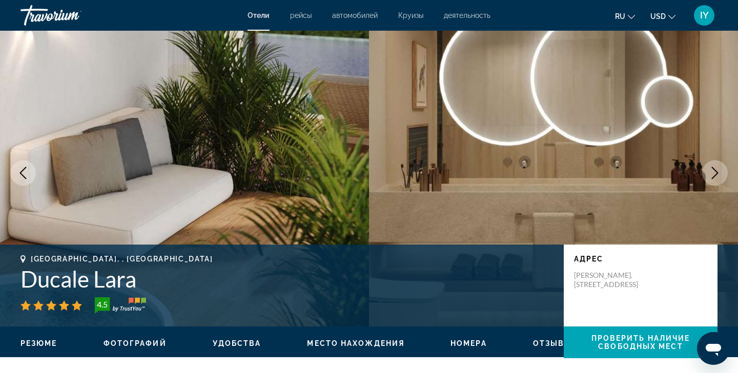
click at [716, 177] on icon "Next image" at bounding box center [714, 173] width 12 height 12
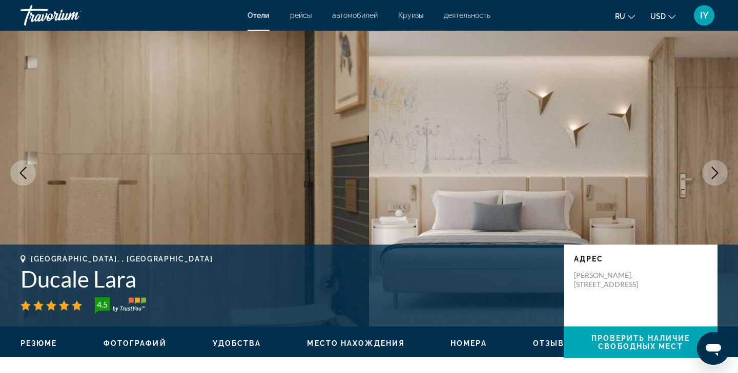
click at [716, 177] on icon "Next image" at bounding box center [714, 173] width 12 height 12
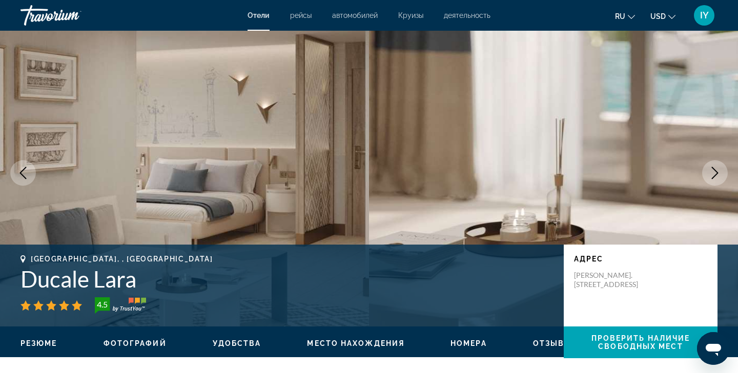
click at [716, 177] on icon "Next image" at bounding box center [714, 173] width 12 height 12
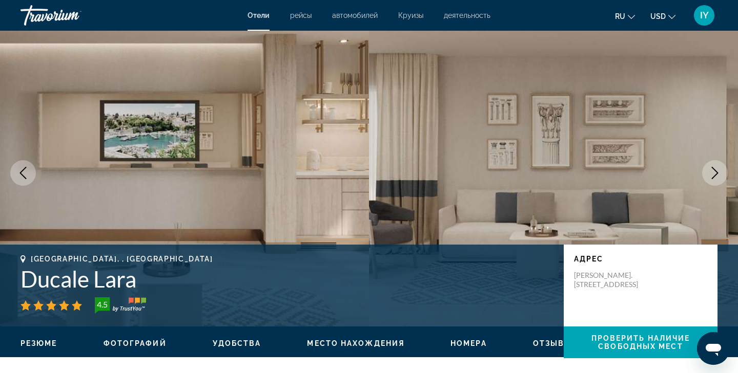
click at [716, 177] on icon "Next image" at bounding box center [714, 173] width 12 height 12
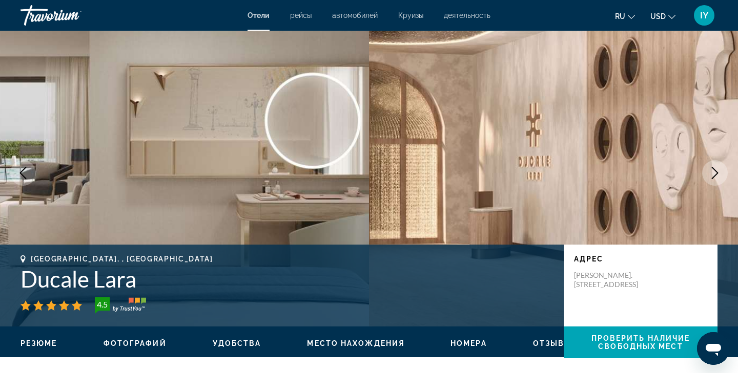
click at [717, 176] on icon "Next image" at bounding box center [714, 173] width 12 height 12
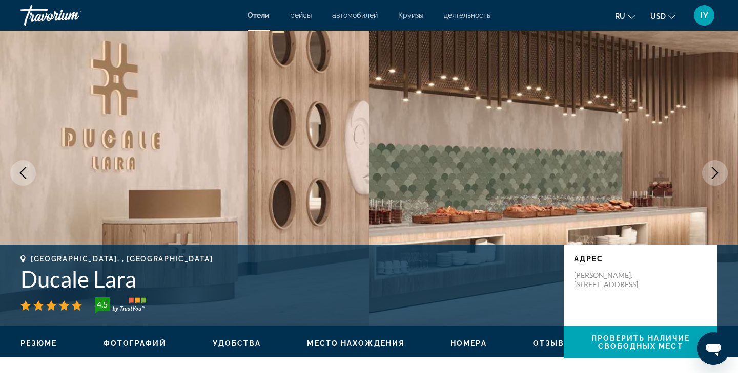
click at [717, 177] on icon "Next image" at bounding box center [714, 173] width 12 height 12
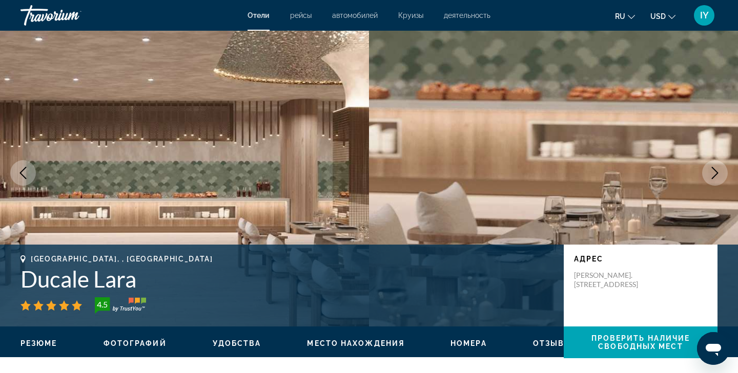
click at [717, 177] on icon "Next image" at bounding box center [714, 173] width 12 height 12
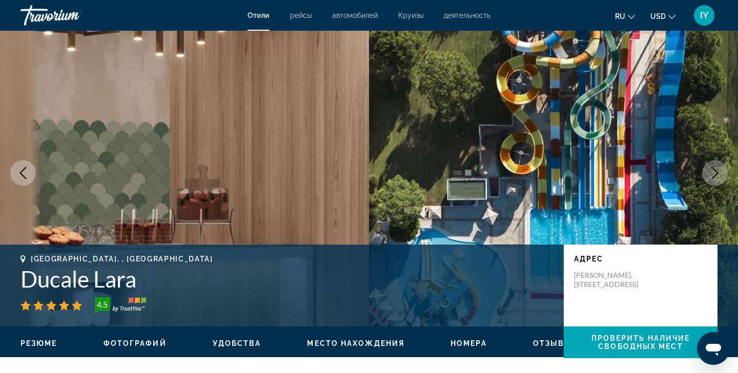
click at [717, 177] on icon "Next image" at bounding box center [714, 173] width 12 height 12
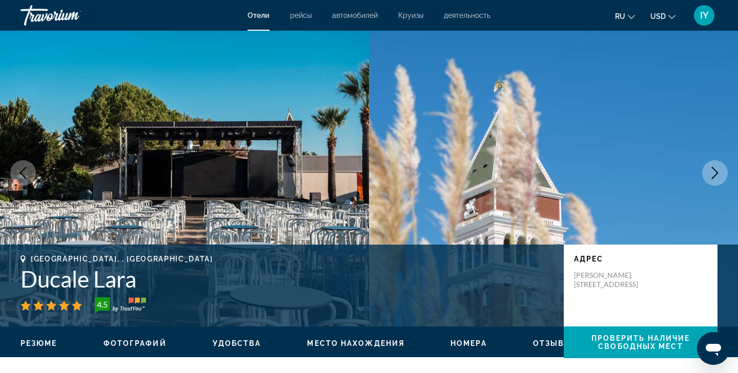
click at [717, 177] on icon "Next image" at bounding box center [714, 173] width 12 height 12
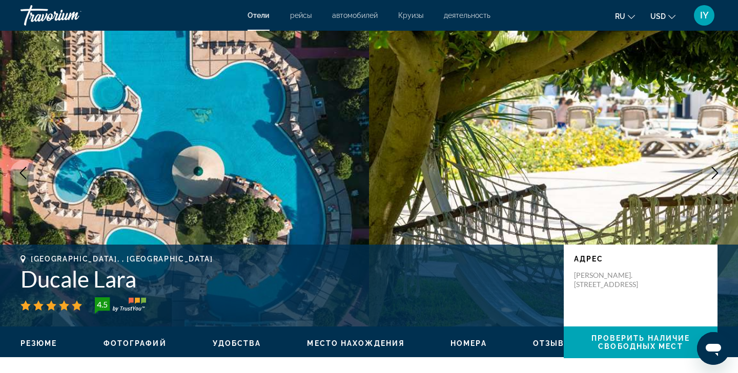
click at [20, 173] on icon "Previous image" at bounding box center [23, 173] width 7 height 12
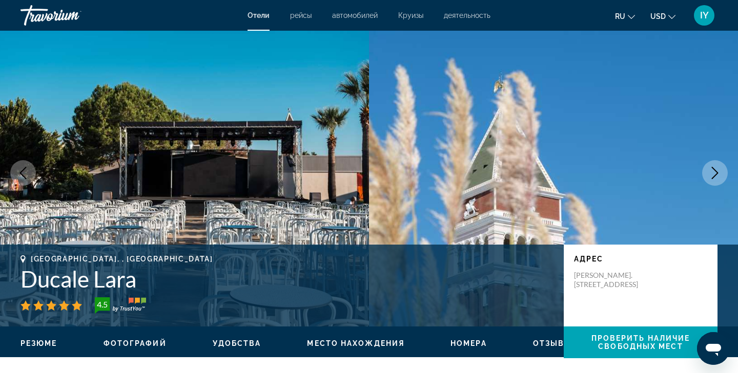
click at [717, 172] on icon "Next image" at bounding box center [714, 173] width 12 height 12
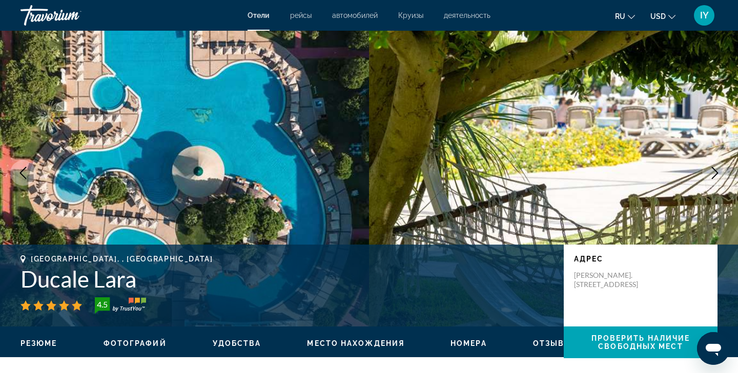
click at [717, 172] on icon "Next image" at bounding box center [714, 173] width 7 height 12
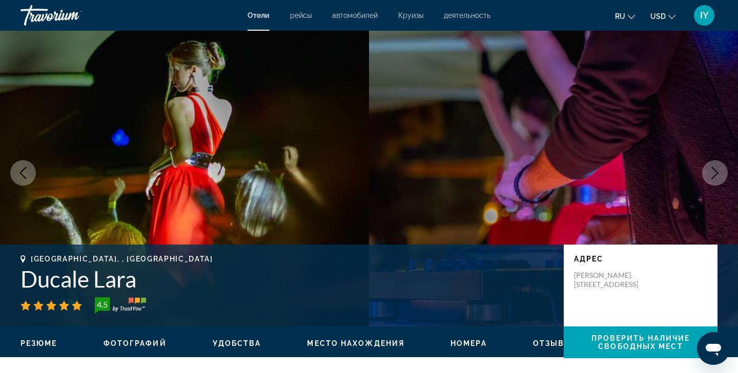
click at [717, 172] on icon "Next image" at bounding box center [714, 173] width 7 height 12
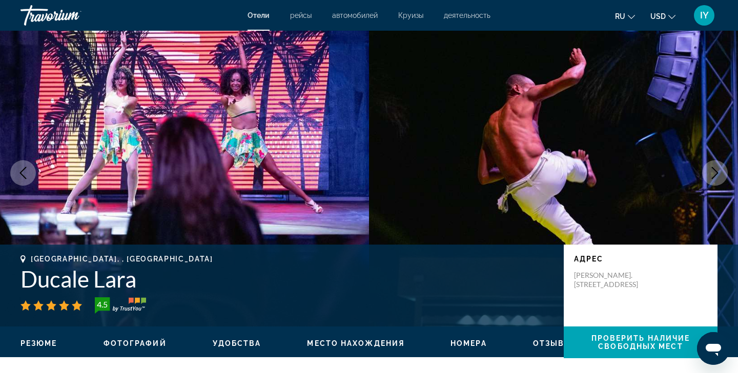
click at [717, 173] on icon "Next image" at bounding box center [714, 173] width 7 height 12
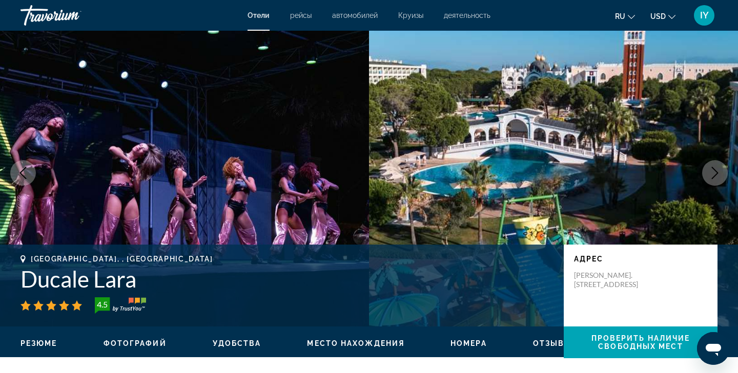
click at [716, 173] on icon "Next image" at bounding box center [714, 173] width 12 height 12
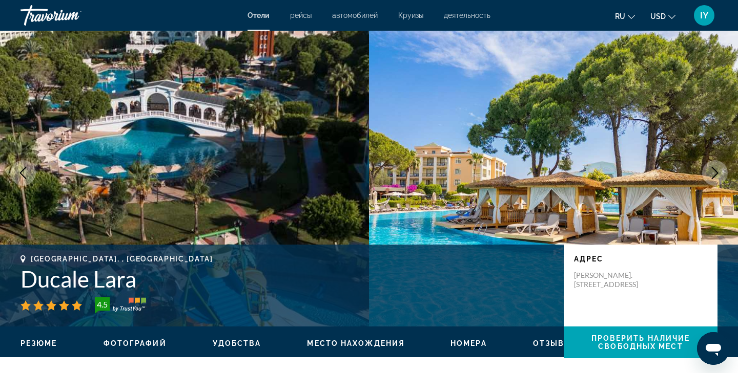
click at [716, 173] on icon "Next image" at bounding box center [714, 173] width 12 height 12
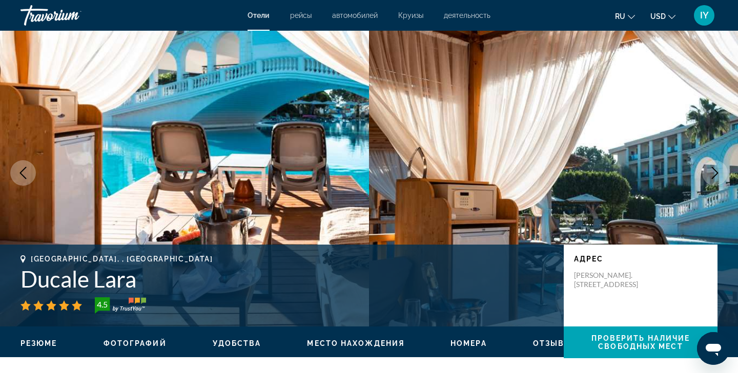
click at [716, 173] on icon "Next image" at bounding box center [714, 173] width 12 height 12
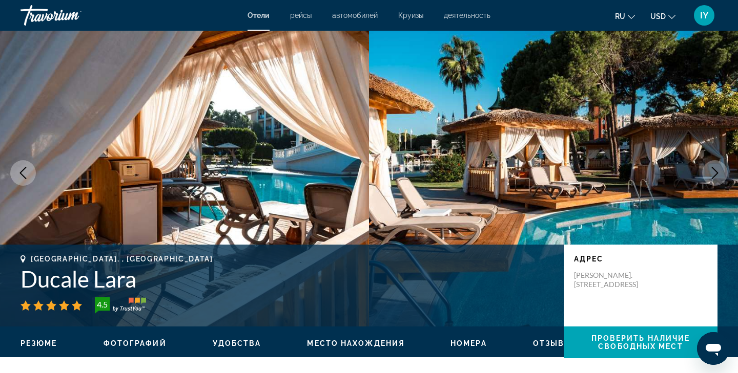
click at [716, 173] on icon "Next image" at bounding box center [714, 173] width 12 height 12
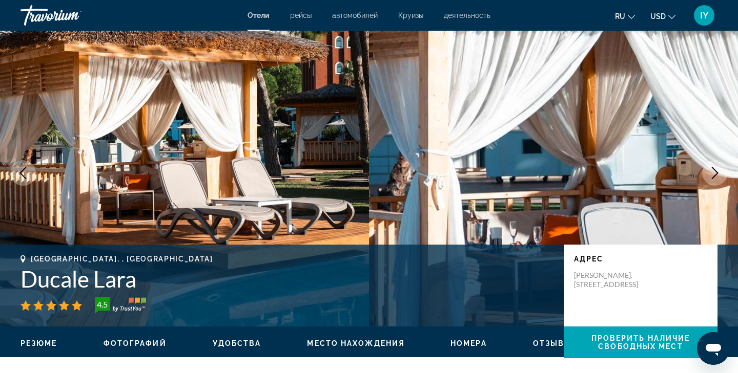
click at [716, 174] on icon "Next image" at bounding box center [714, 173] width 12 height 12
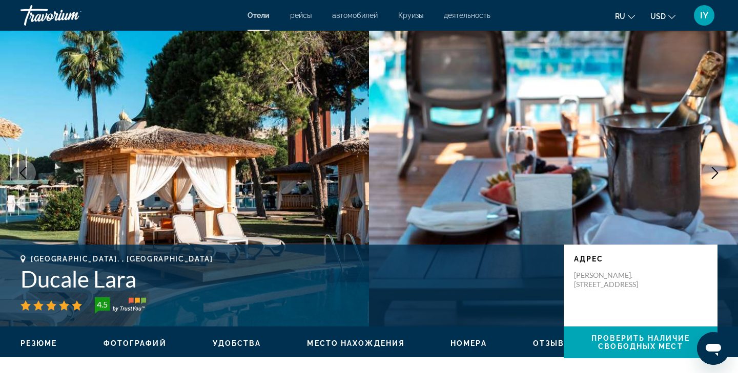
click at [716, 174] on icon "Next image" at bounding box center [714, 173] width 12 height 12
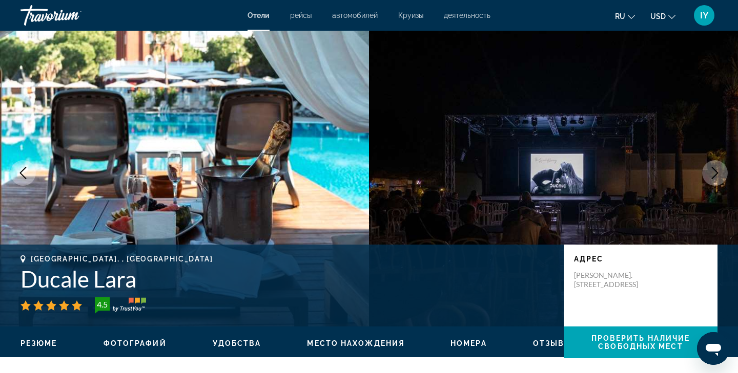
click at [716, 174] on icon "Next image" at bounding box center [714, 173] width 12 height 12
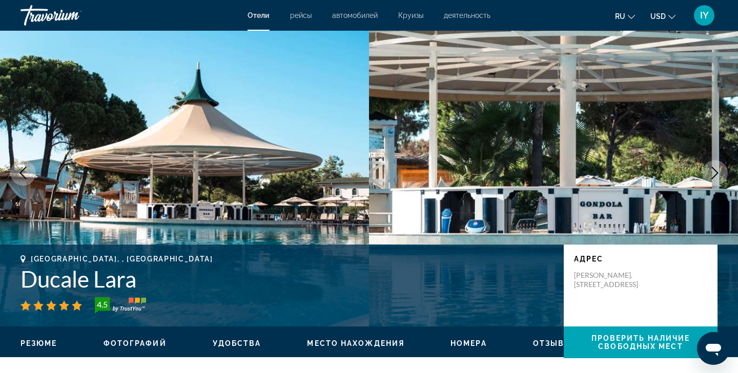
click at [26, 168] on icon "Previous image" at bounding box center [23, 173] width 12 height 12
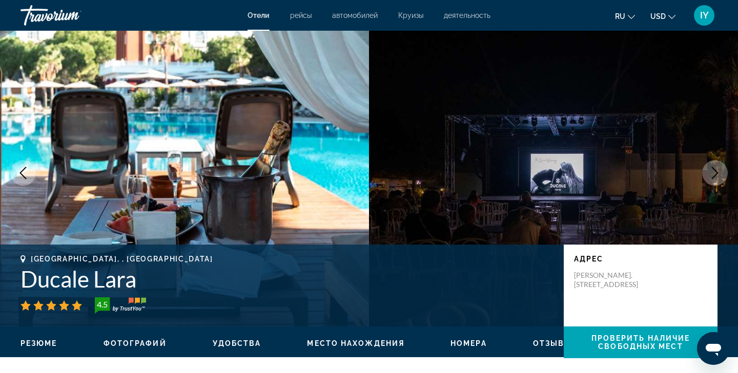
click at [716, 175] on icon "Next image" at bounding box center [714, 173] width 7 height 12
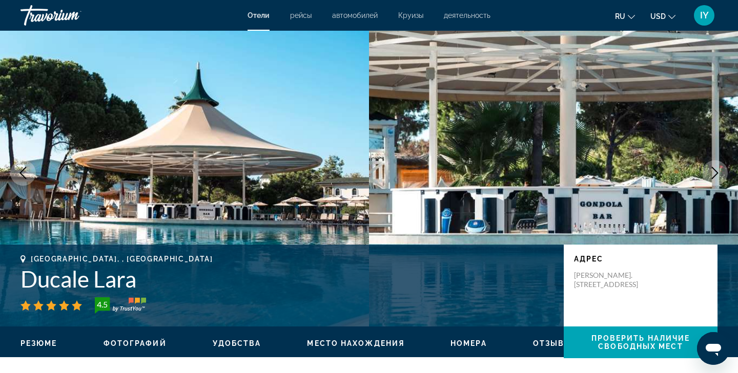
click at [716, 175] on icon "Next image" at bounding box center [714, 173] width 7 height 12
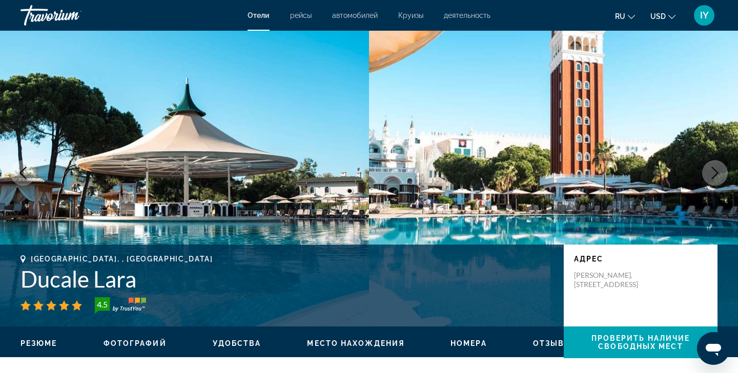
click at [715, 175] on icon "Next image" at bounding box center [714, 173] width 7 height 12
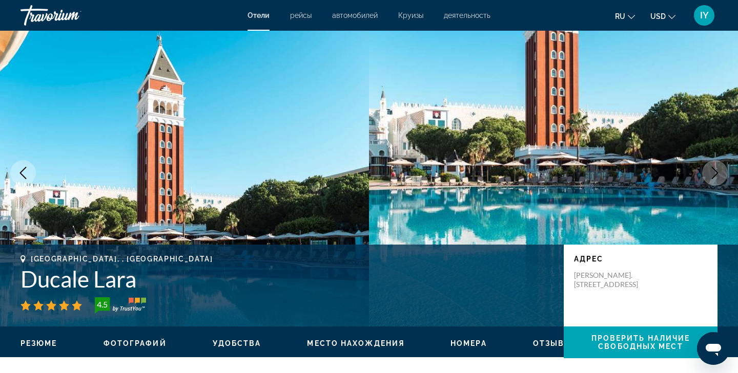
click at [714, 175] on icon "Next image" at bounding box center [714, 173] width 7 height 12
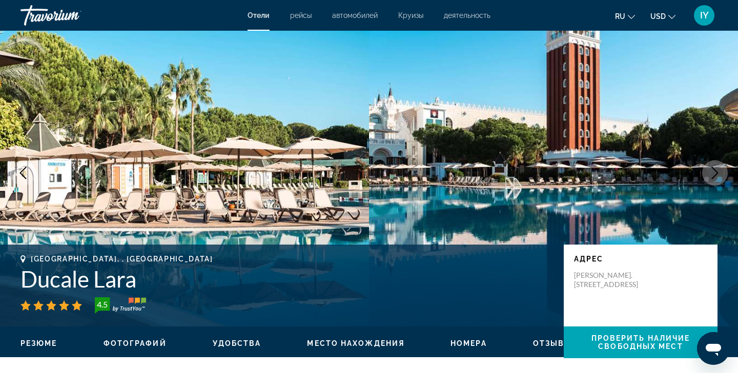
click at [714, 175] on icon "Next image" at bounding box center [714, 173] width 7 height 12
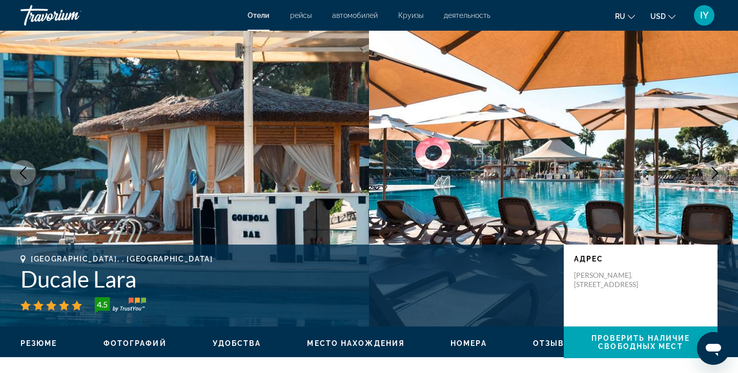
click at [711, 173] on icon "Next image" at bounding box center [714, 173] width 12 height 12
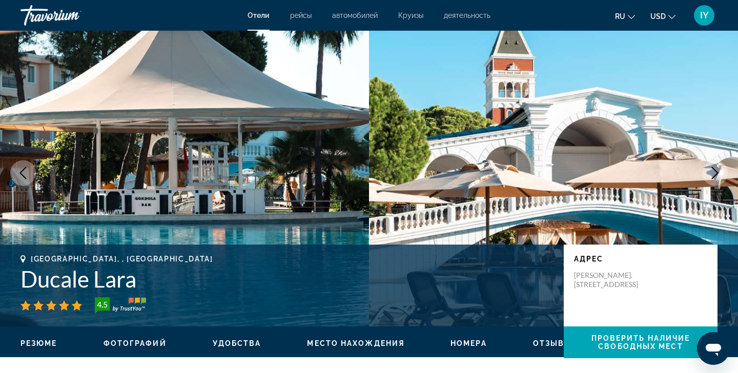
click at [711, 173] on icon "Next image" at bounding box center [714, 173] width 12 height 12
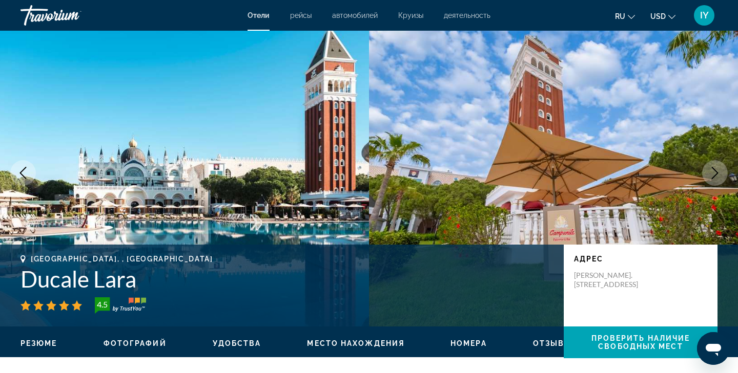
click at [711, 173] on icon "Next image" at bounding box center [714, 173] width 12 height 12
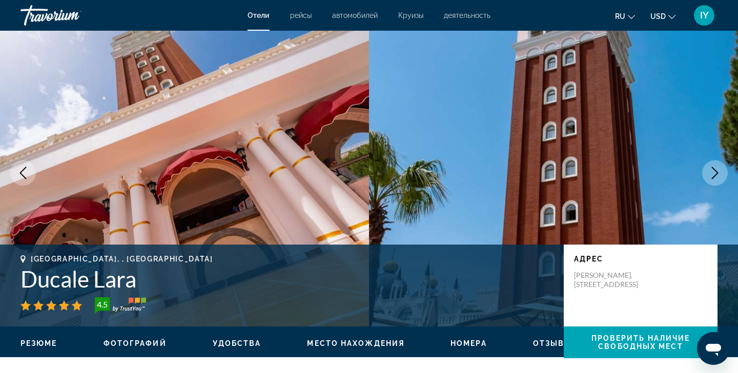
click at [714, 169] on icon "Next image" at bounding box center [714, 173] width 7 height 12
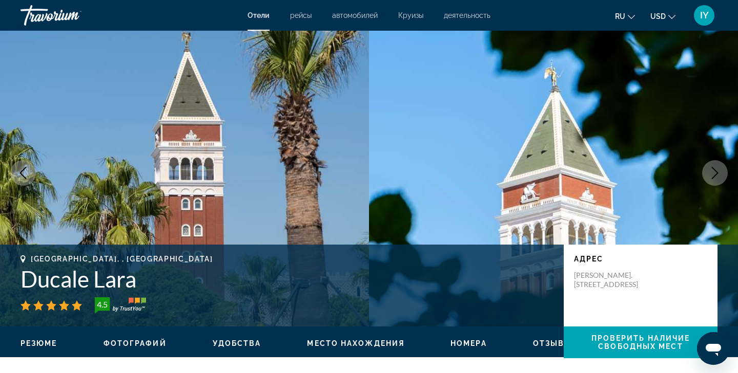
click at [714, 169] on icon "Next image" at bounding box center [714, 173] width 7 height 12
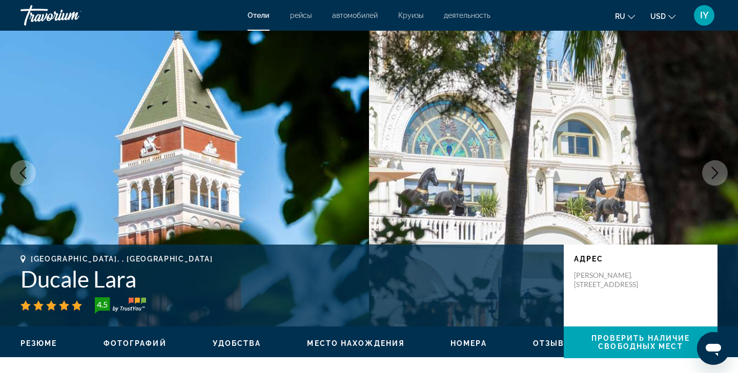
click at [714, 169] on icon "Next image" at bounding box center [714, 173] width 7 height 12
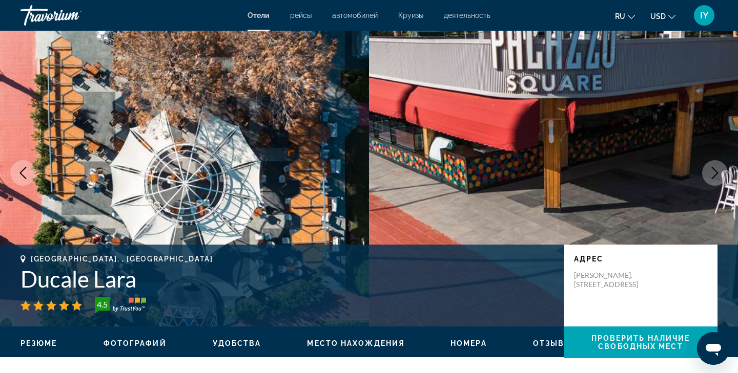
click at [714, 169] on icon "Next image" at bounding box center [714, 173] width 7 height 12
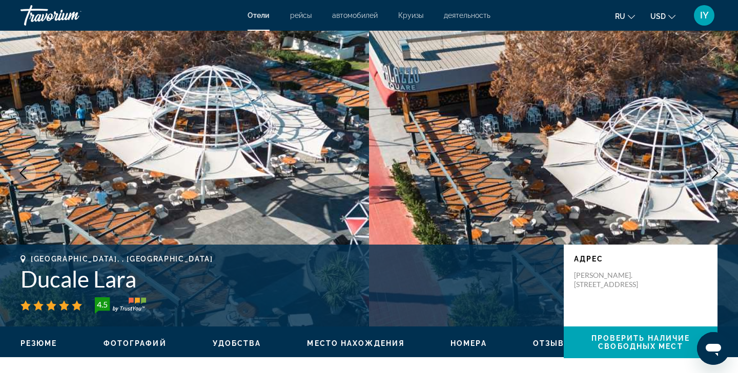
click at [714, 169] on icon "Next image" at bounding box center [714, 173] width 7 height 12
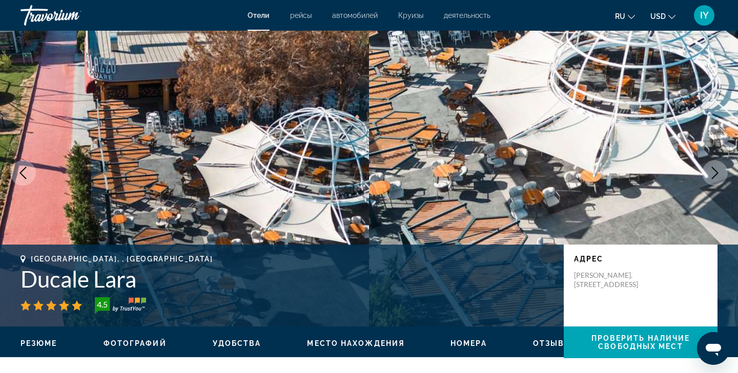
click at [714, 169] on icon "Next image" at bounding box center [714, 173] width 7 height 12
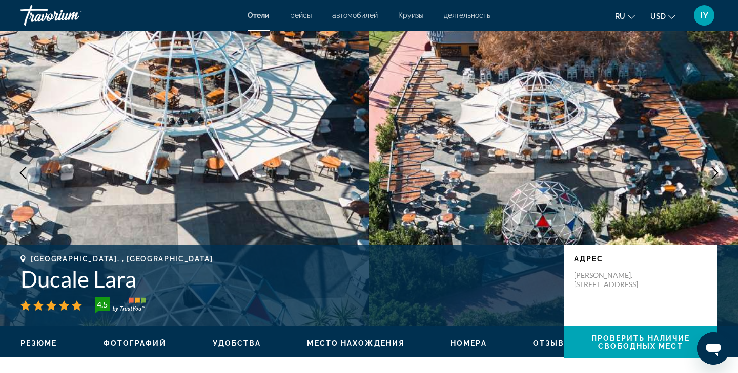
click at [714, 169] on icon "Next image" at bounding box center [714, 173] width 7 height 12
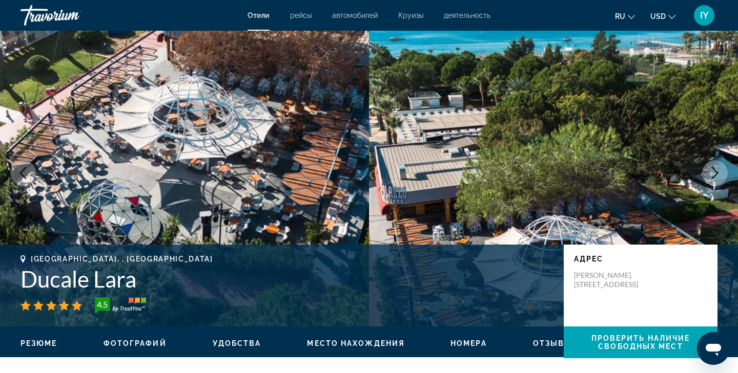
click at [714, 170] on icon "Next image" at bounding box center [714, 173] width 7 height 12
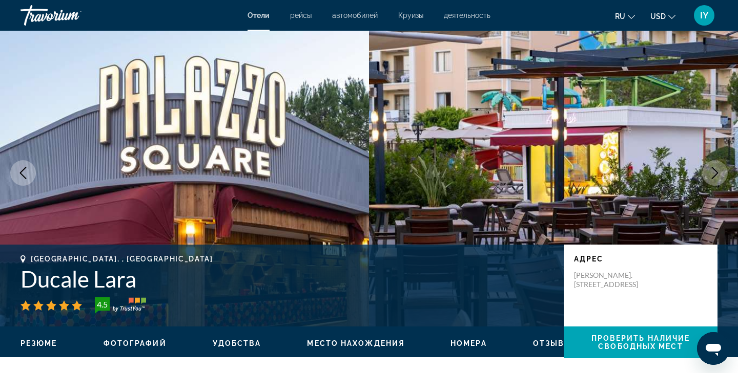
click at [714, 170] on icon "Next image" at bounding box center [714, 173] width 7 height 12
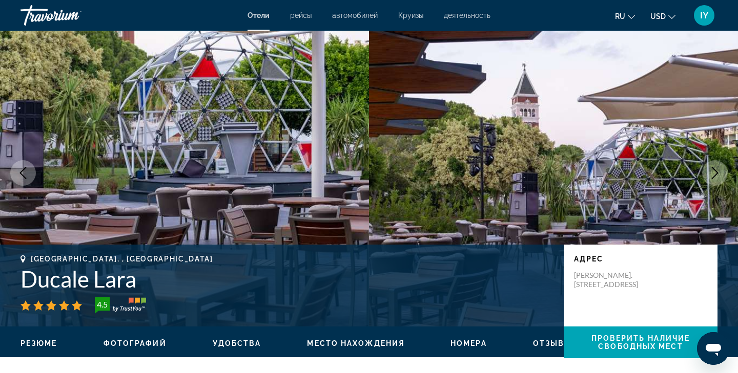
click at [714, 171] on icon "Next image" at bounding box center [714, 173] width 12 height 12
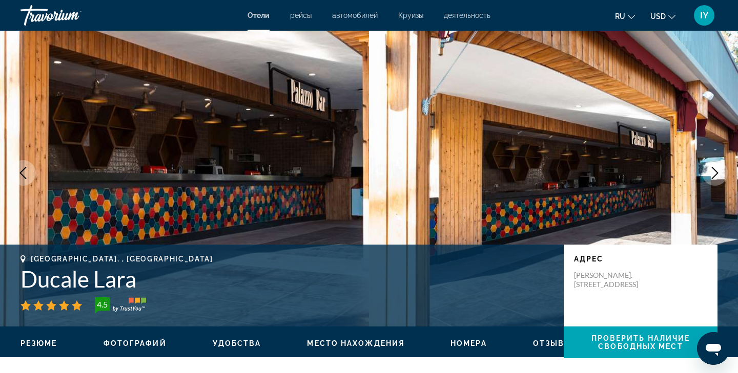
click at [715, 171] on icon "Next image" at bounding box center [714, 173] width 7 height 12
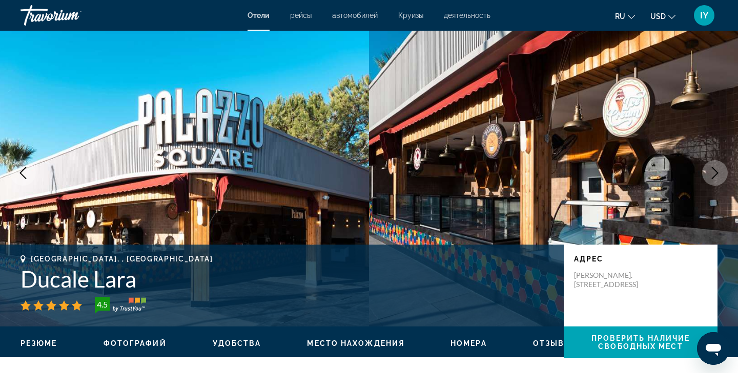
click at [715, 173] on icon "Next image" at bounding box center [714, 173] width 12 height 12
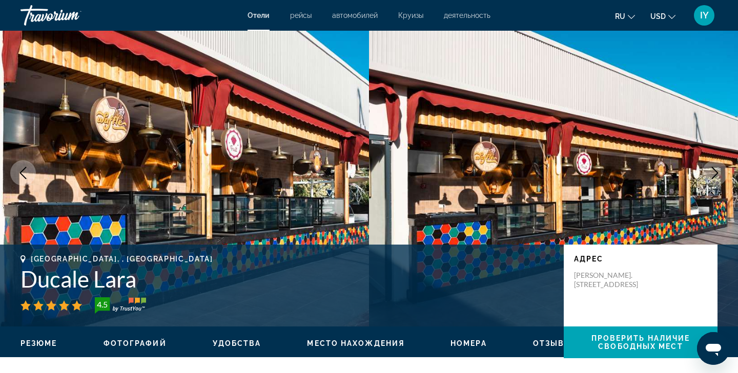
click at [715, 174] on icon "Next image" at bounding box center [714, 173] width 12 height 12
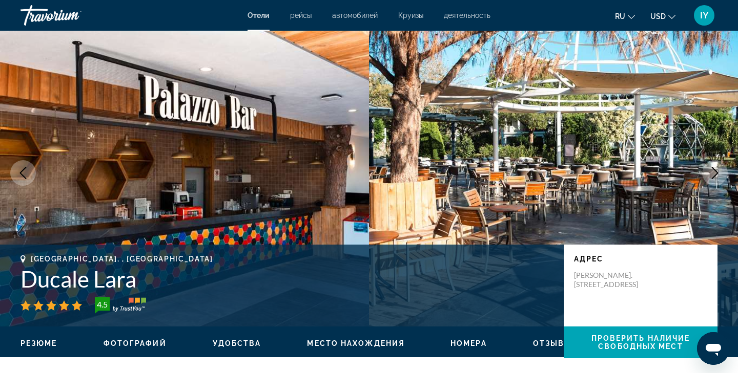
click at [715, 175] on icon "Next image" at bounding box center [714, 173] width 7 height 12
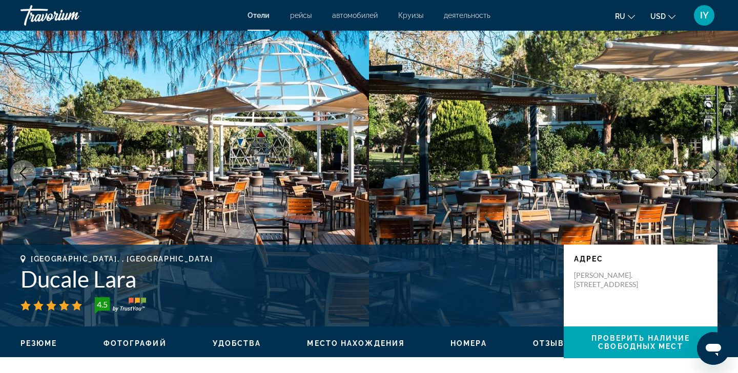
click at [715, 176] on icon "Next image" at bounding box center [714, 173] width 12 height 12
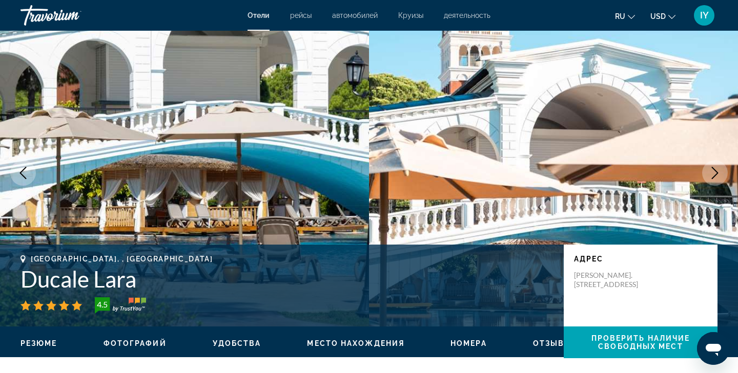
click at [715, 178] on icon "Next image" at bounding box center [714, 173] width 12 height 12
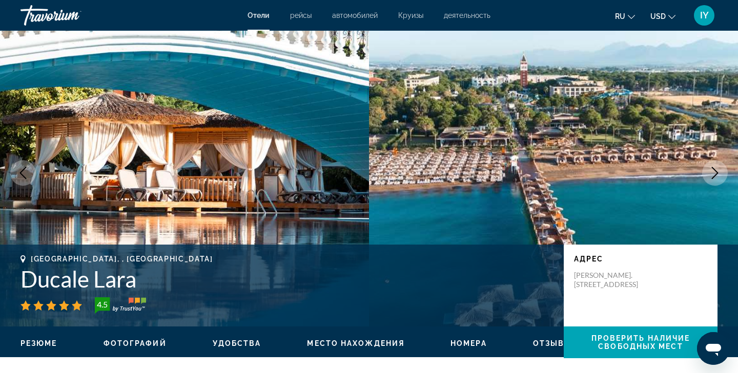
click at [714, 184] on button "Next image" at bounding box center [715, 173] width 26 height 26
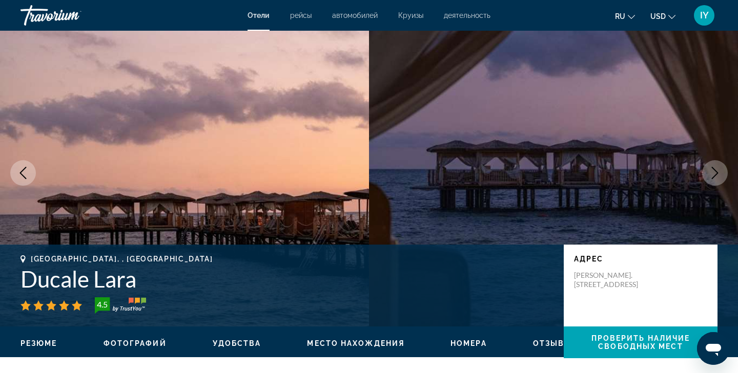
click at [717, 187] on img "Main content" at bounding box center [553, 172] width 369 height 307
click at [716, 174] on icon "Next image" at bounding box center [714, 173] width 12 height 12
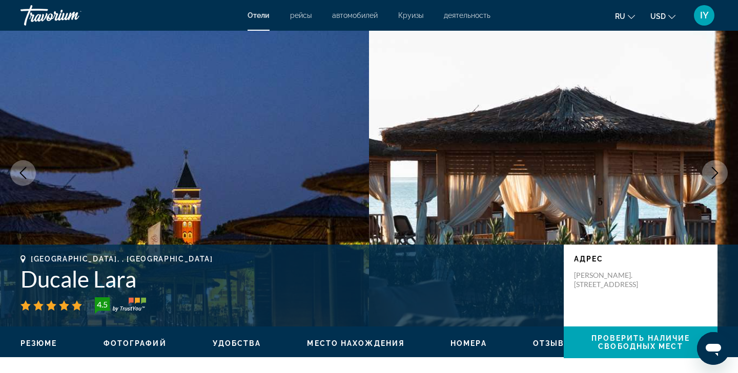
click at [716, 173] on icon "Next image" at bounding box center [714, 173] width 12 height 12
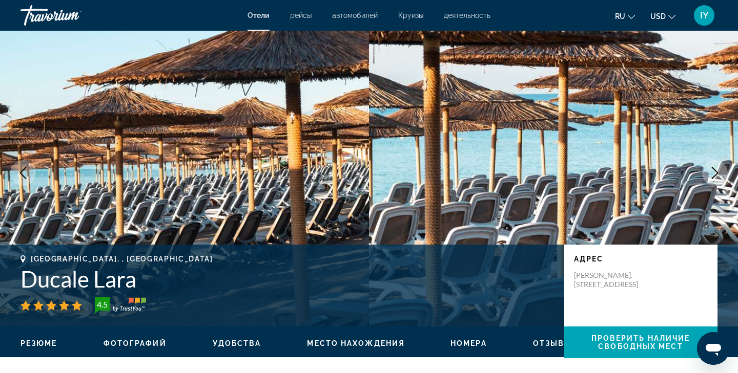
click at [714, 172] on icon "Next image" at bounding box center [714, 173] width 12 height 12
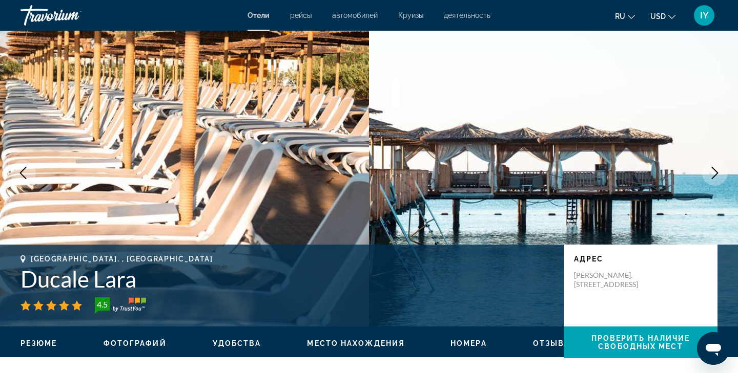
click at [714, 172] on icon "Next image" at bounding box center [714, 173] width 12 height 12
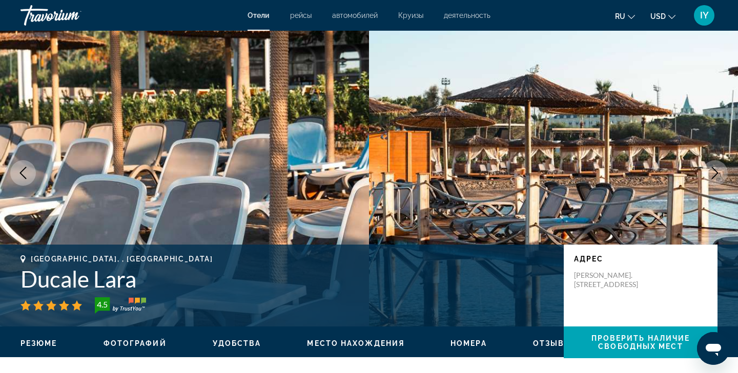
click at [714, 172] on icon "Next image" at bounding box center [714, 173] width 12 height 12
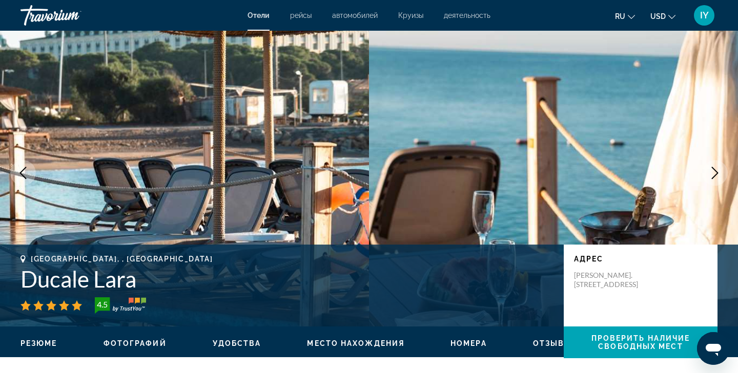
click at [714, 173] on icon "Next image" at bounding box center [714, 173] width 12 height 12
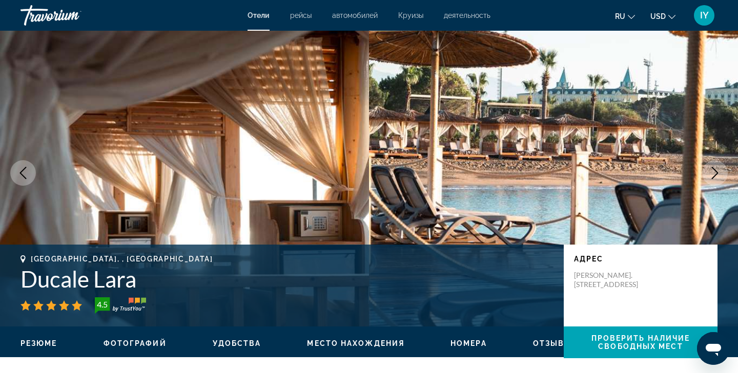
click at [714, 174] on icon "Next image" at bounding box center [714, 173] width 12 height 12
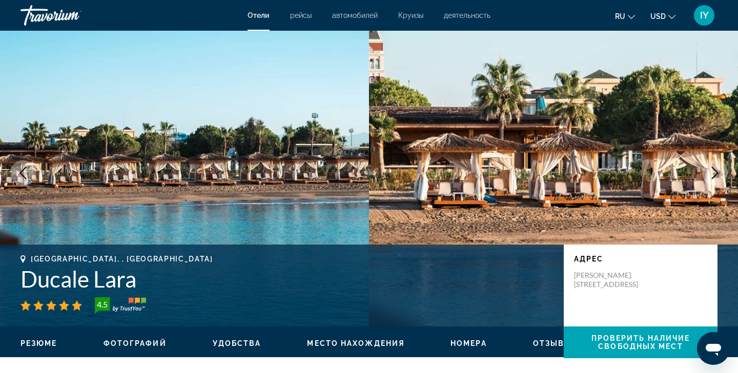
click at [714, 174] on icon "Next image" at bounding box center [714, 173] width 12 height 12
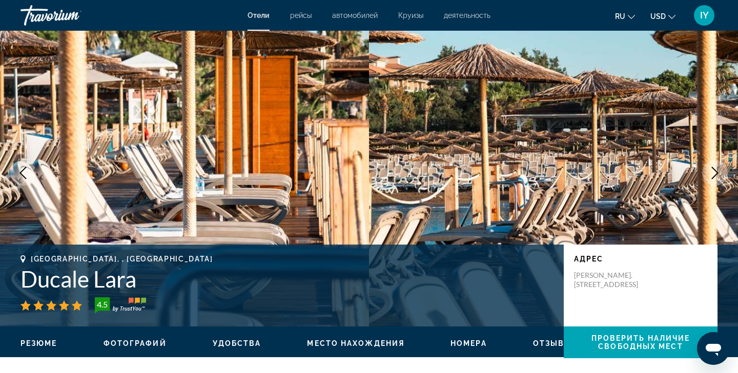
click at [714, 175] on icon "Next image" at bounding box center [714, 173] width 7 height 12
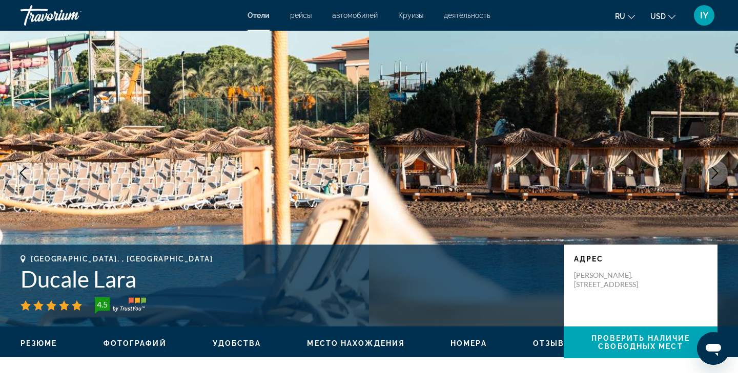
click at [714, 176] on icon "Next image" at bounding box center [714, 173] width 7 height 12
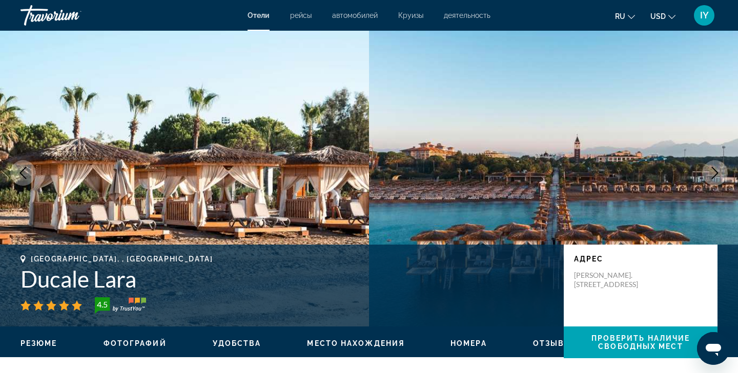
click at [714, 177] on icon "Next image" at bounding box center [714, 173] width 12 height 12
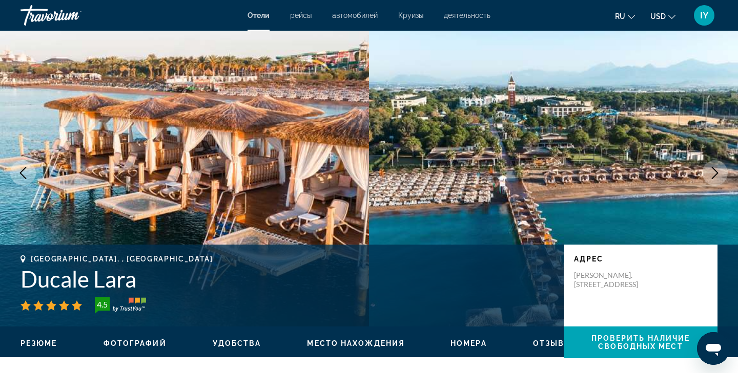
click at [715, 177] on icon "Next image" at bounding box center [714, 173] width 12 height 12
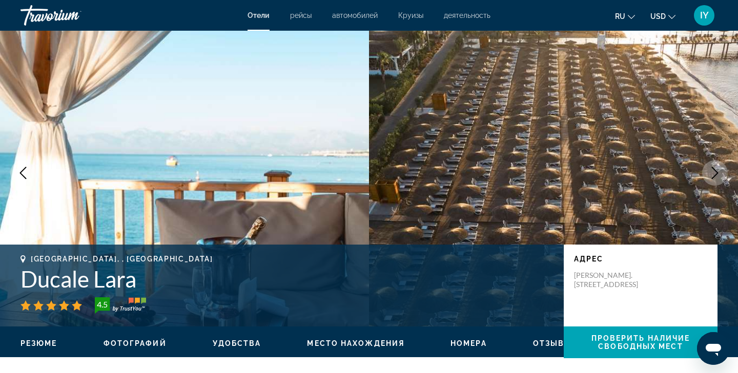
click at [715, 177] on icon "Next image" at bounding box center [714, 173] width 12 height 12
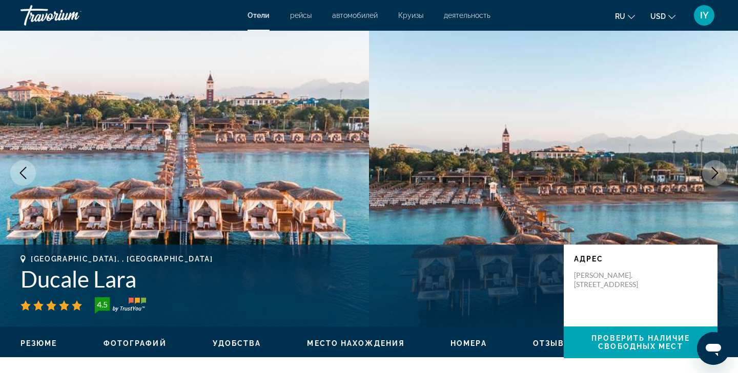
click at [715, 178] on icon "Next image" at bounding box center [714, 173] width 12 height 12
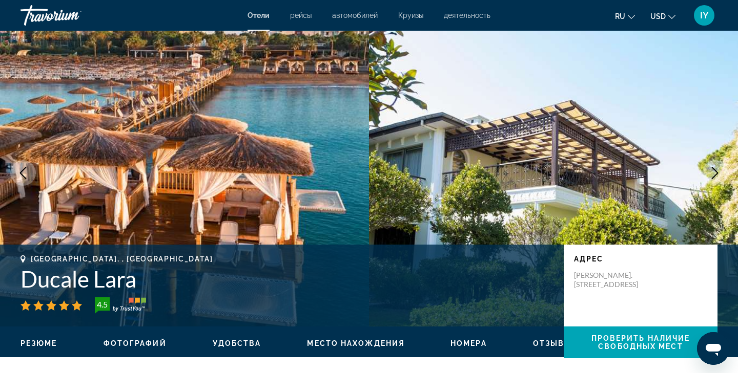
click at [715, 178] on icon "Next image" at bounding box center [714, 173] width 12 height 12
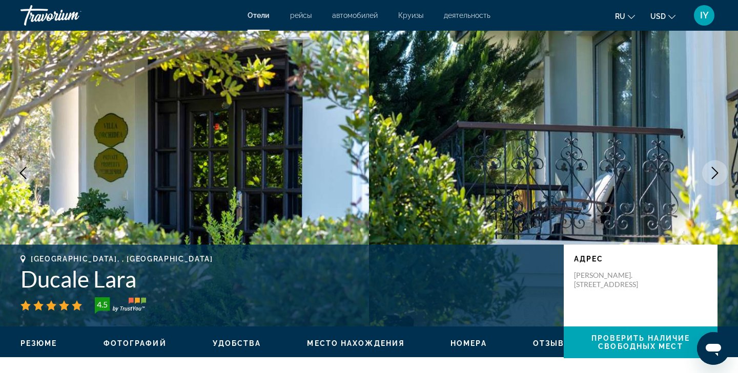
click at [715, 178] on icon "Next image" at bounding box center [714, 173] width 12 height 12
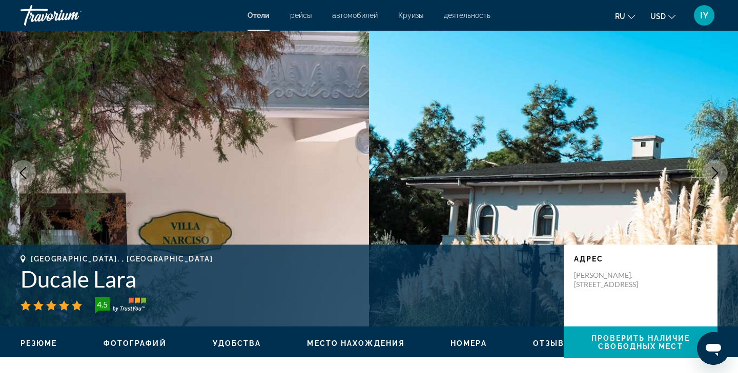
click at [715, 178] on icon "Next image" at bounding box center [714, 173] width 12 height 12
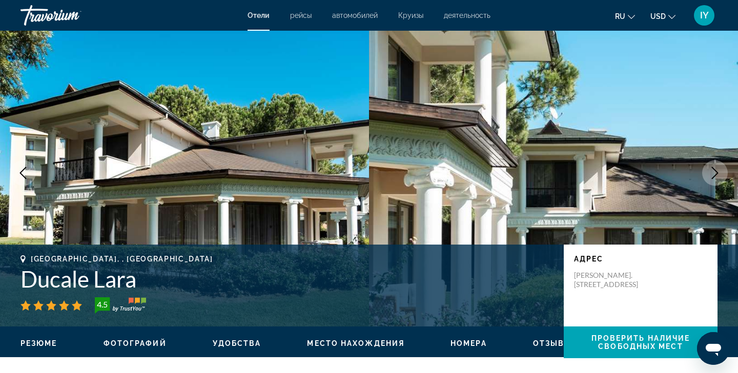
click at [715, 178] on icon "Next image" at bounding box center [714, 173] width 12 height 12
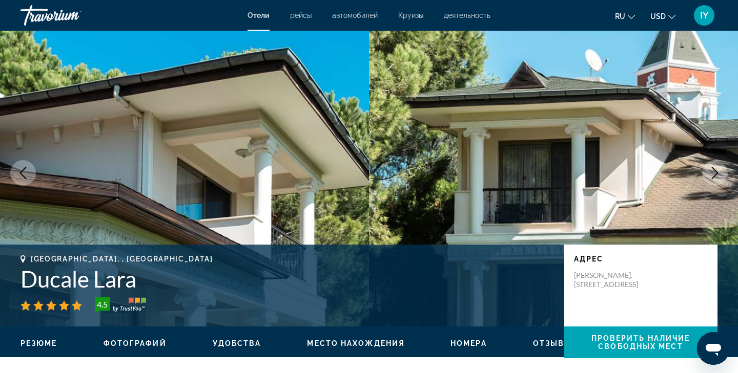
click at [714, 167] on icon "Next image" at bounding box center [714, 173] width 12 height 12
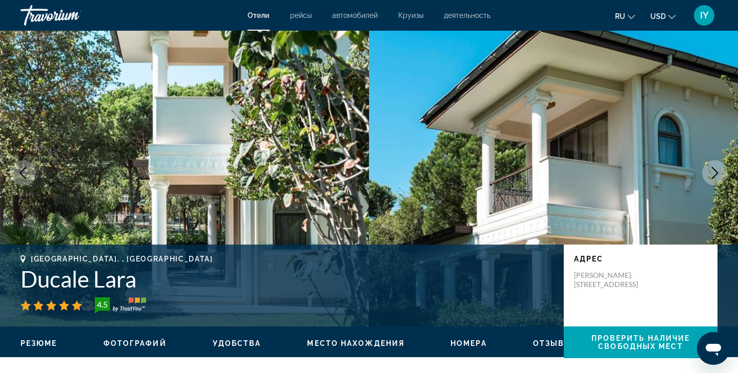
click at [713, 169] on icon "Next image" at bounding box center [714, 173] width 7 height 12
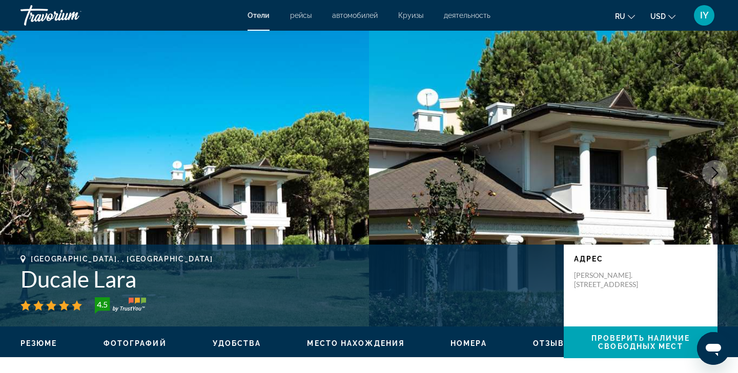
click at [716, 166] on button "Next image" at bounding box center [715, 173] width 26 height 26
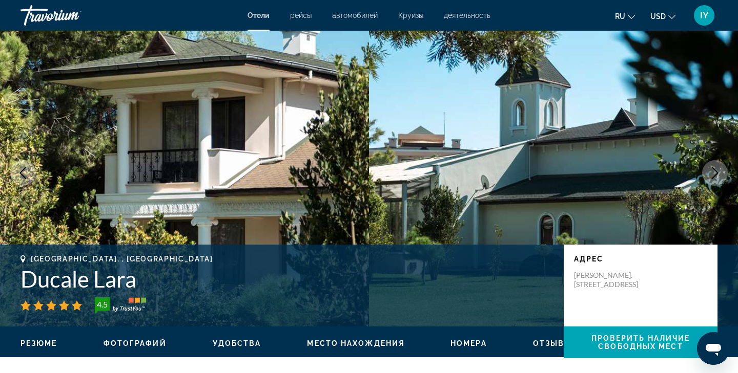
click at [716, 171] on icon "Next image" at bounding box center [714, 173] width 7 height 12
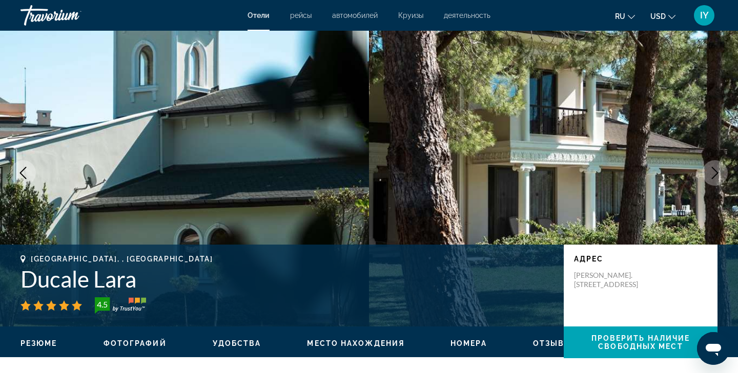
click at [716, 172] on icon "Next image" at bounding box center [714, 173] width 7 height 12
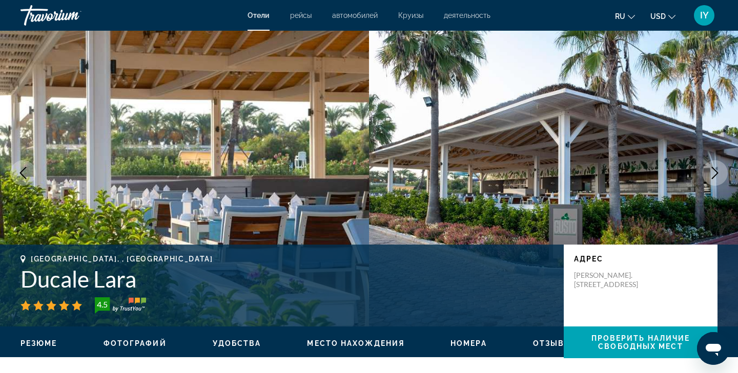
click at [716, 174] on icon "Next image" at bounding box center [714, 173] width 7 height 12
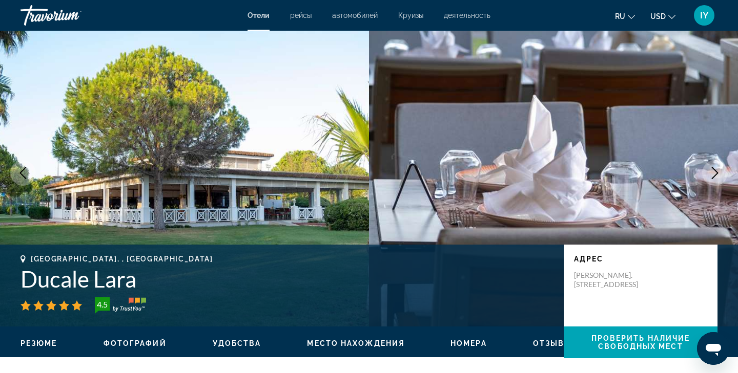
click at [716, 175] on icon "Next image" at bounding box center [714, 173] width 7 height 12
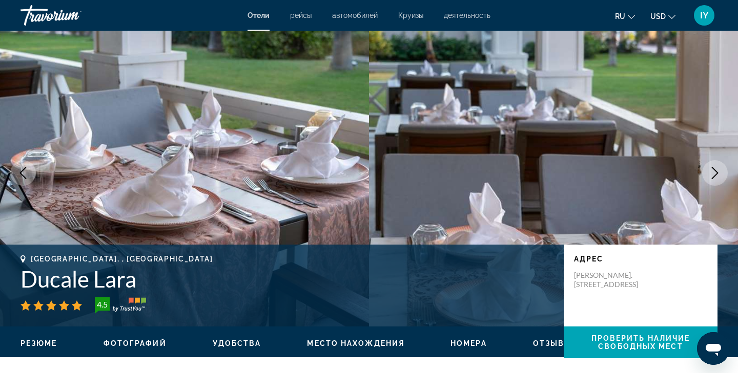
click at [716, 175] on icon "Next image" at bounding box center [714, 173] width 7 height 12
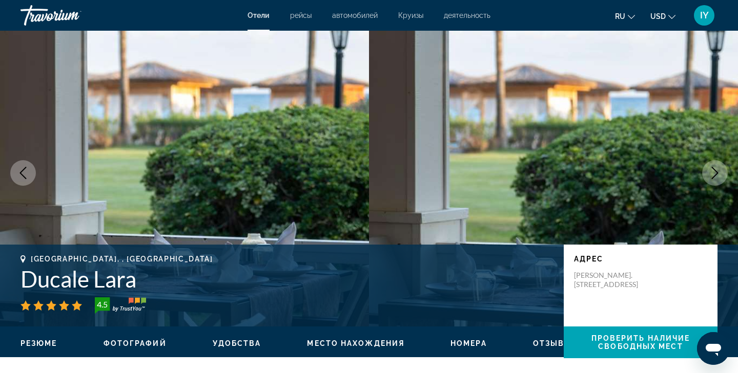
click at [716, 175] on icon "Next image" at bounding box center [714, 173] width 7 height 12
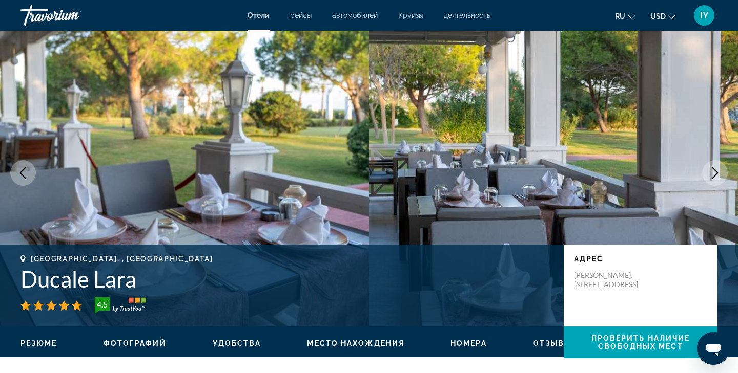
click at [716, 175] on icon "Next image" at bounding box center [714, 173] width 7 height 12
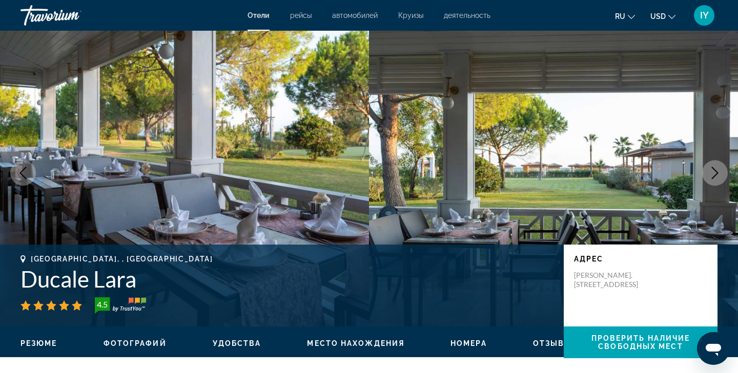
click at [716, 176] on icon "Next image" at bounding box center [714, 173] width 12 height 12
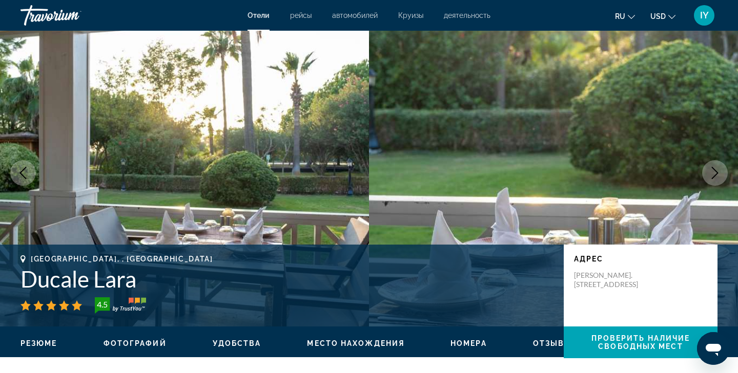
click at [716, 176] on icon "Next image" at bounding box center [714, 173] width 12 height 12
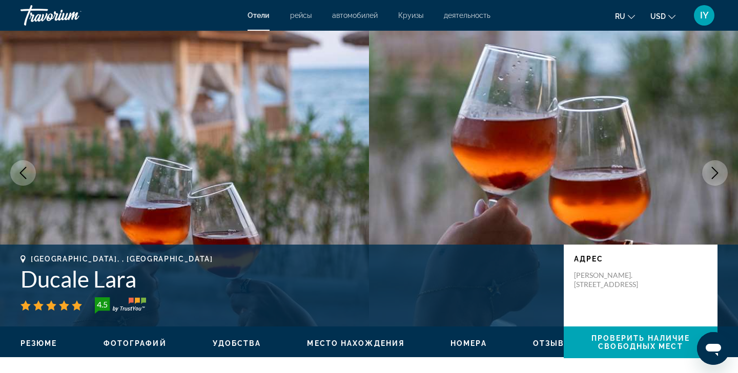
click at [716, 176] on icon "Next image" at bounding box center [714, 173] width 12 height 12
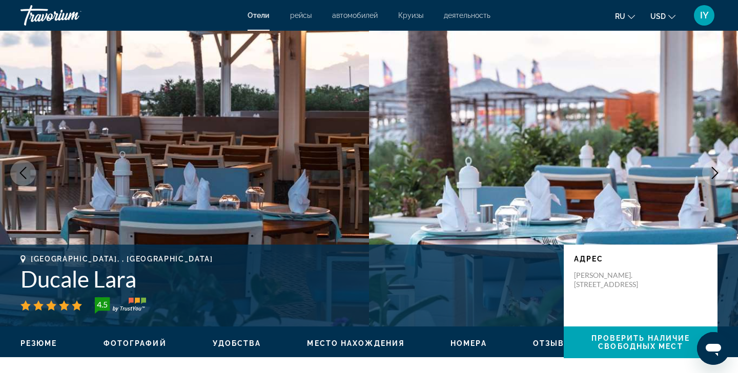
click at [716, 176] on icon "Next image" at bounding box center [714, 173] width 12 height 12
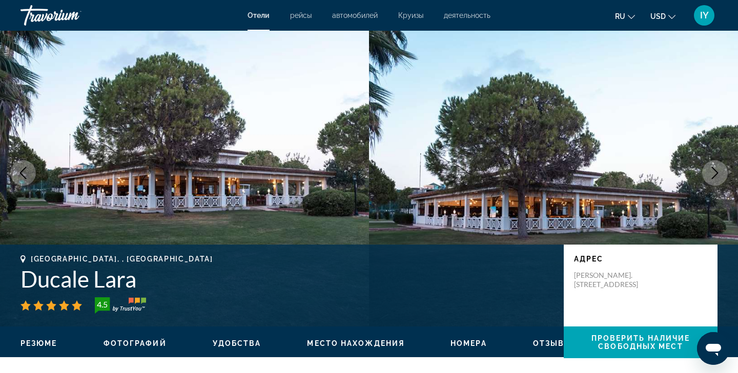
click at [716, 173] on icon "Next image" at bounding box center [714, 173] width 12 height 12
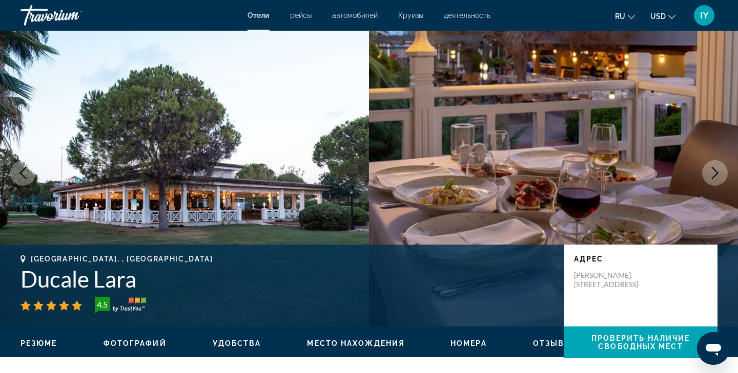
click at [715, 174] on icon "Next image" at bounding box center [714, 173] width 12 height 12
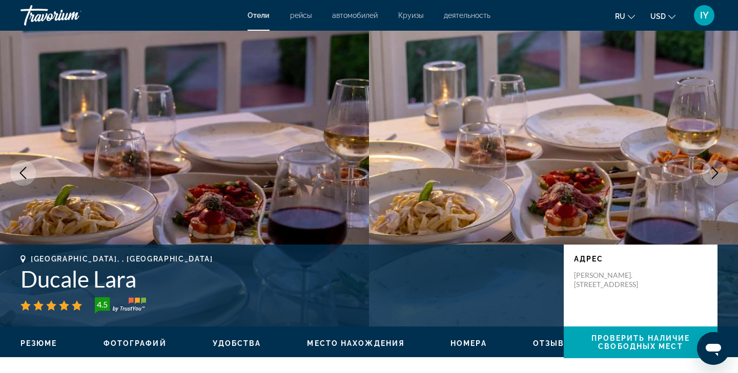
click at [715, 175] on icon "Next image" at bounding box center [714, 173] width 7 height 12
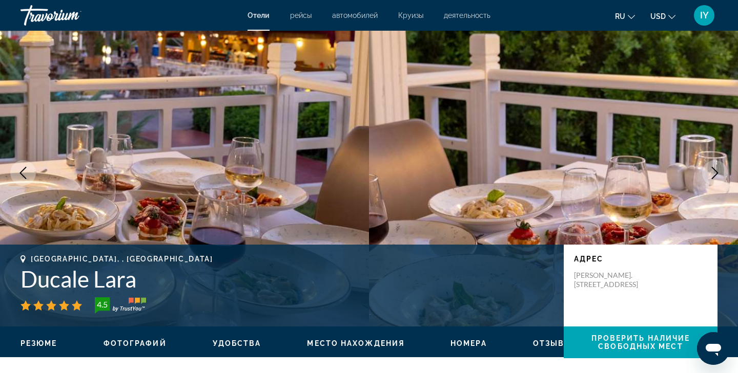
click at [715, 176] on icon "Next image" at bounding box center [714, 173] width 12 height 12
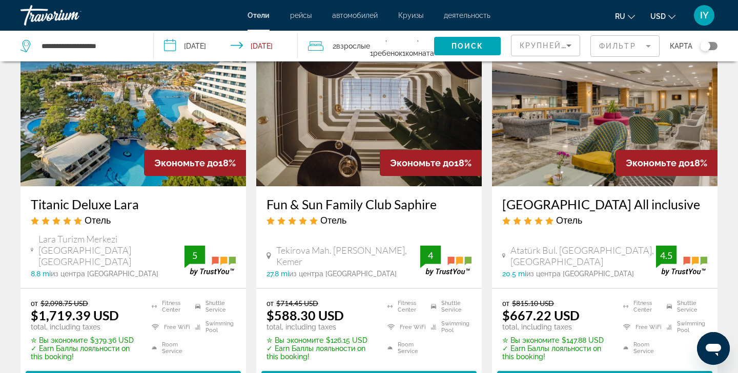
scroll to position [73, 0]
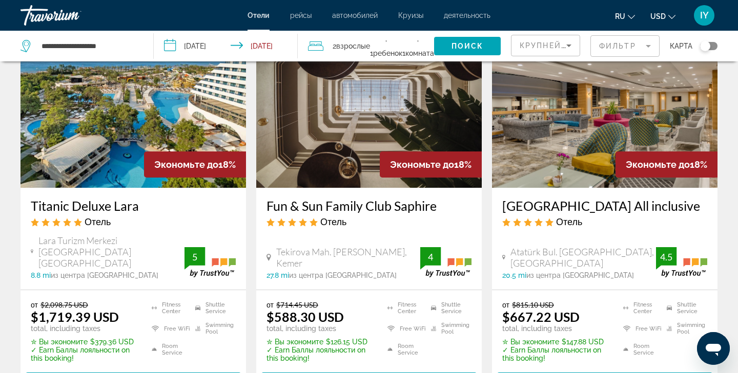
click at [181, 127] on img "Main content" at bounding box center [132, 106] width 225 height 164
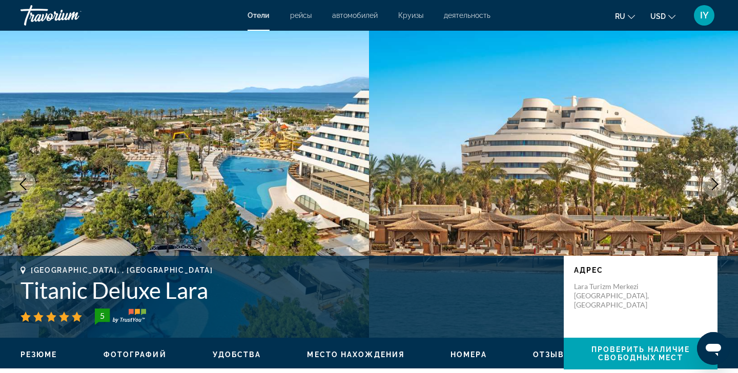
click at [713, 182] on icon "Next image" at bounding box center [714, 184] width 12 height 12
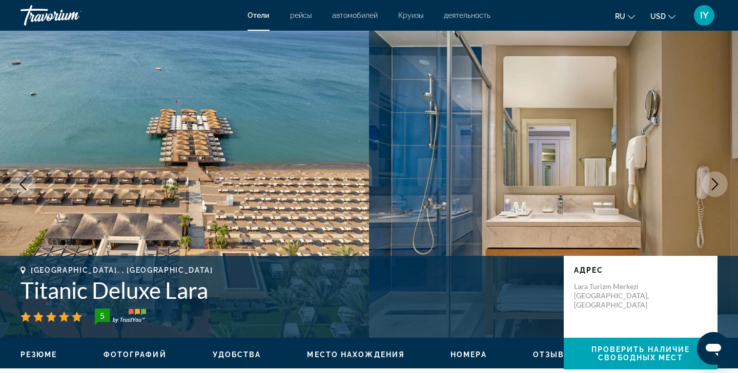
click at [713, 182] on icon "Next image" at bounding box center [714, 184] width 12 height 12
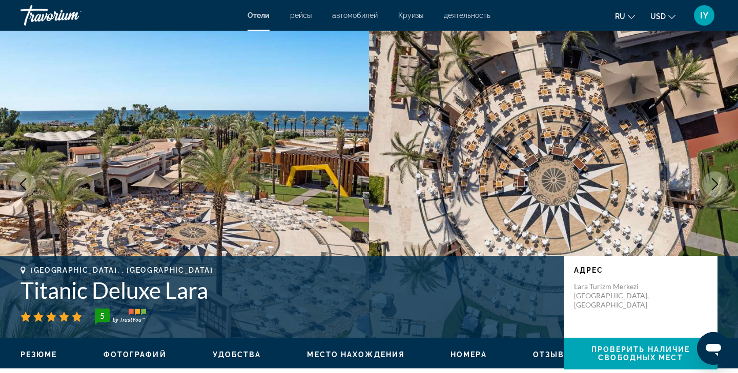
click at [713, 182] on icon "Next image" at bounding box center [714, 184] width 12 height 12
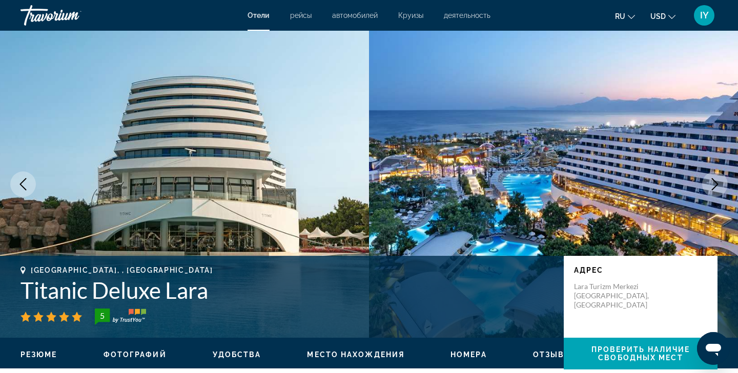
click at [713, 183] on icon "Next image" at bounding box center [714, 184] width 12 height 12
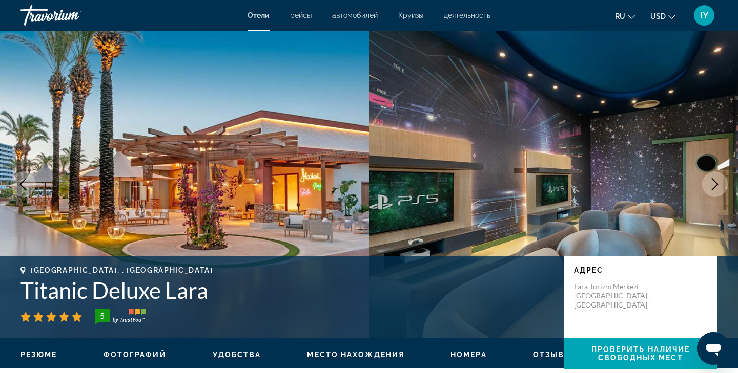
click at [713, 183] on icon "Next image" at bounding box center [714, 184] width 12 height 12
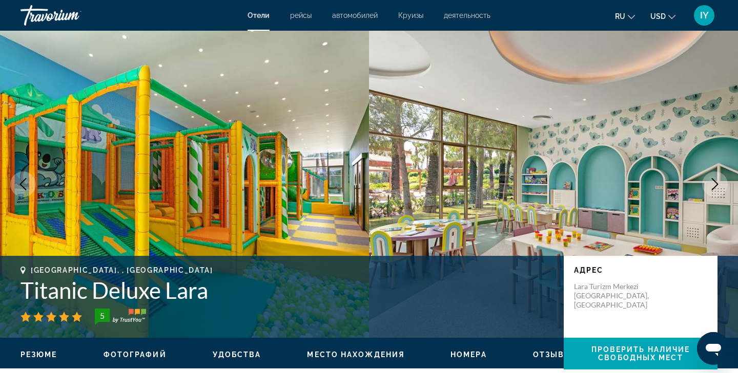
click at [713, 183] on icon "Next image" at bounding box center [714, 184] width 12 height 12
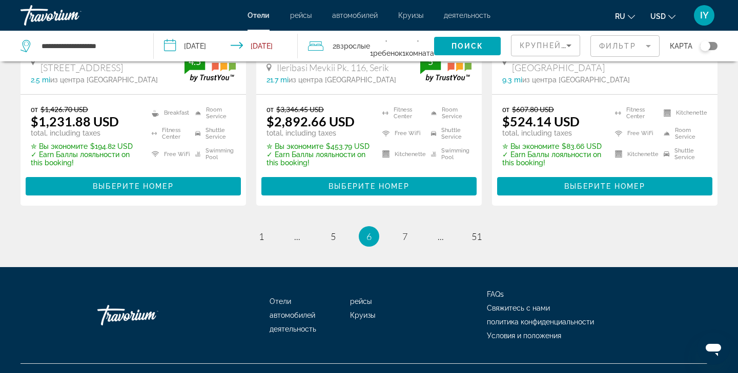
scroll to position [1489, 0]
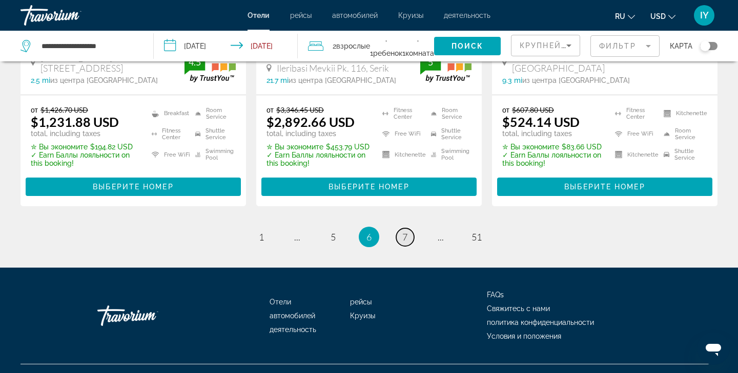
click at [405, 232] on span "7" at bounding box center [404, 237] width 5 height 11
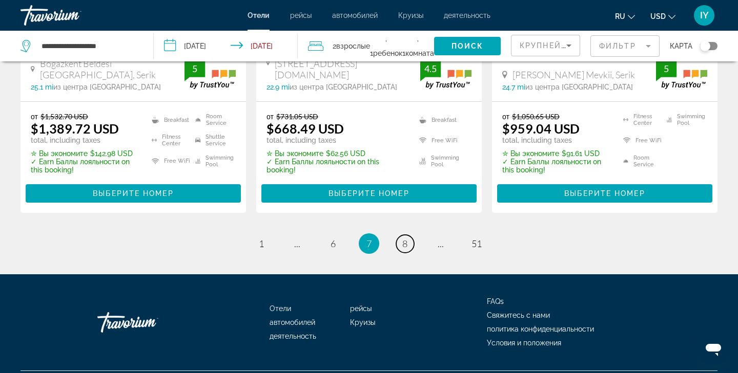
scroll to position [1502, 0]
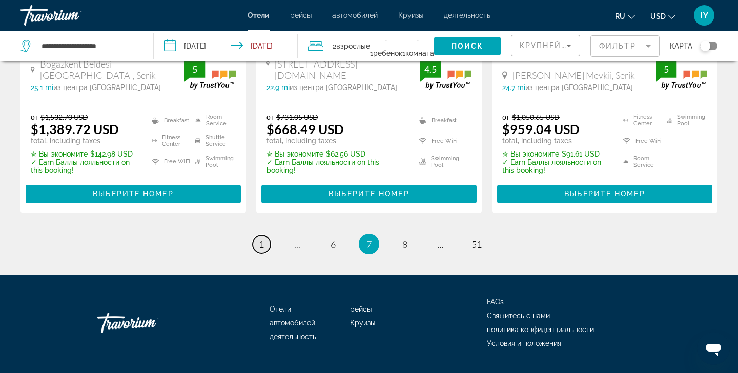
click at [261, 239] on span "1" at bounding box center [261, 244] width 5 height 11
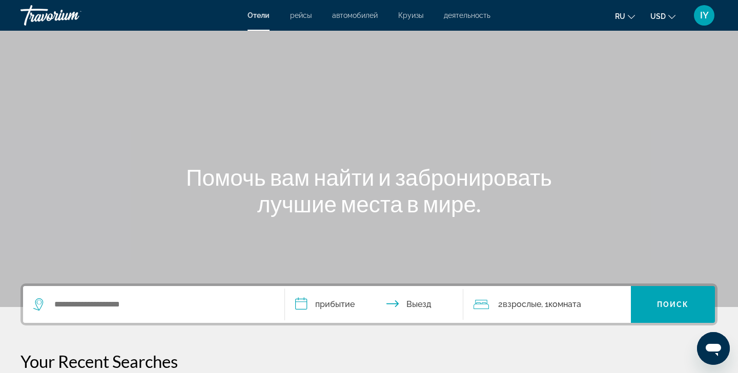
click at [412, 21] on div "Отели рейсы автомобилей Круизы деятельность Отели рейсы автомобилей Круизы деят…" at bounding box center [369, 15] width 738 height 27
click at [412, 13] on span "Круизы" at bounding box center [410, 15] width 25 height 8
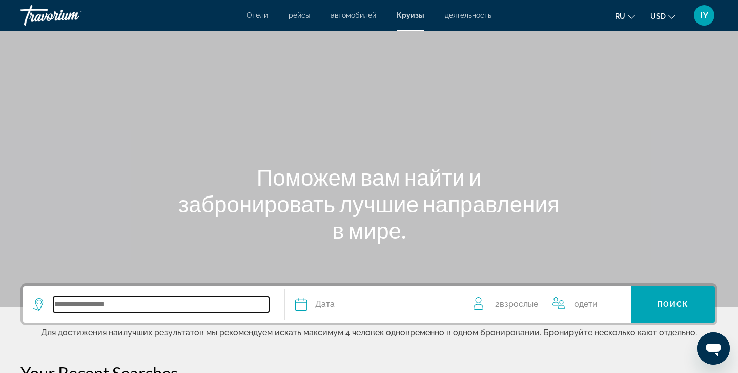
click at [95, 298] on input "Search widget" at bounding box center [161, 304] width 216 height 15
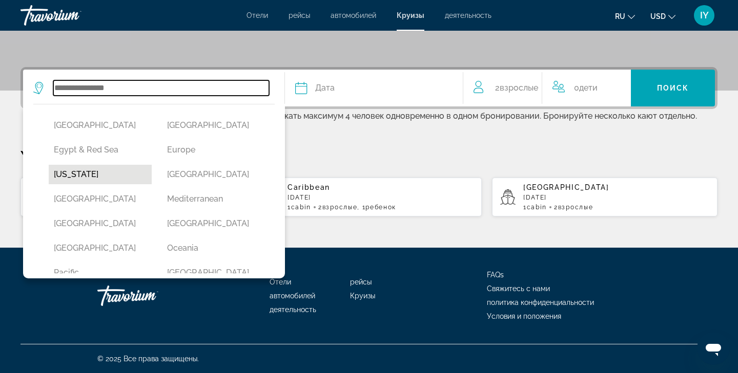
scroll to position [154, 0]
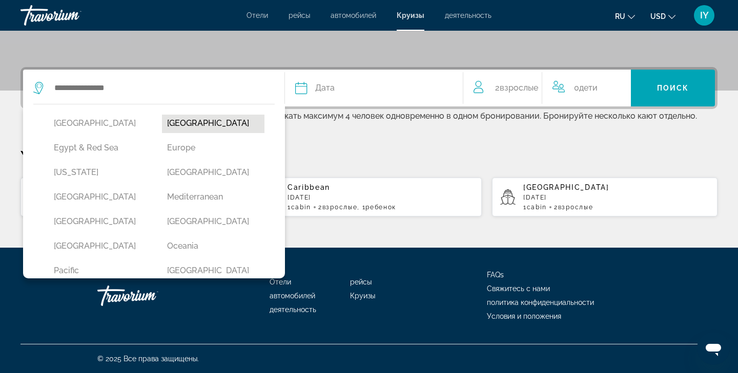
click at [193, 118] on button "[GEOGRAPHIC_DATA]" at bounding box center [213, 123] width 103 height 19
type input "**********"
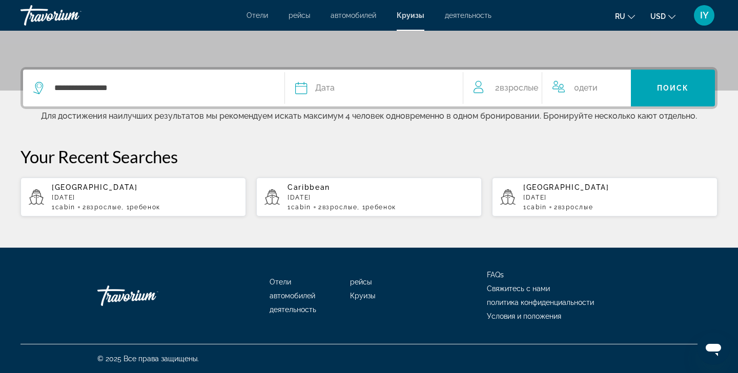
click at [302, 87] on icon "Search widget" at bounding box center [301, 88] width 12 height 12
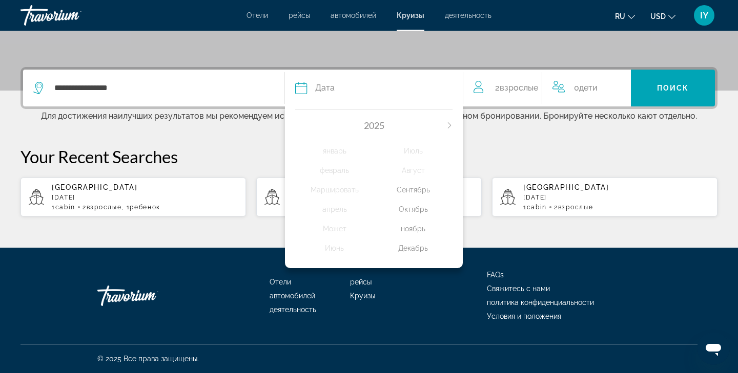
click at [416, 256] on div "Декабрь" at bounding box center [413, 248] width 78 height 18
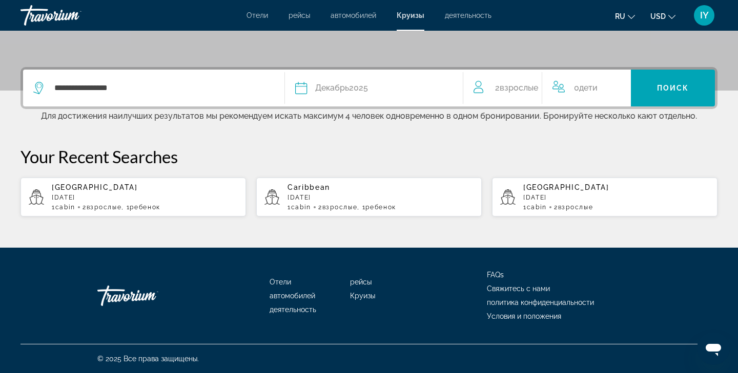
click at [300, 87] on icon "Search widget" at bounding box center [301, 88] width 12 height 12
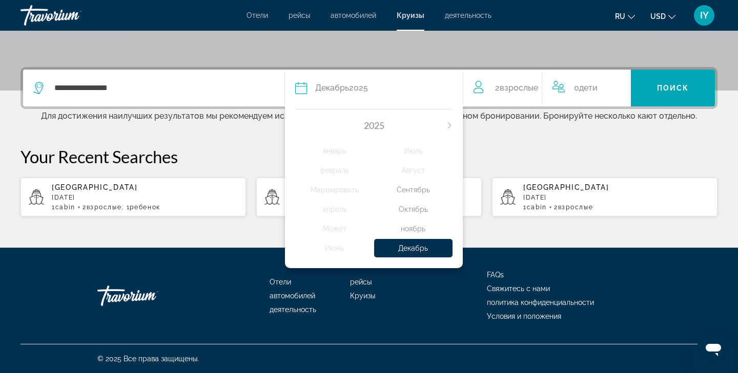
click at [424, 256] on div "Декабрь" at bounding box center [413, 248] width 78 height 18
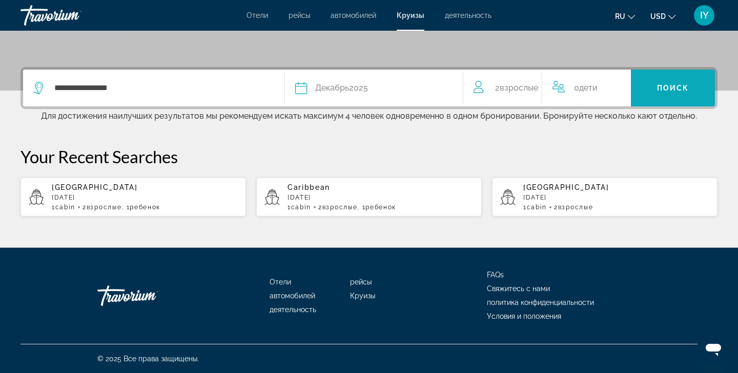
click at [642, 88] on span "Search widget" at bounding box center [672, 88] width 84 height 25
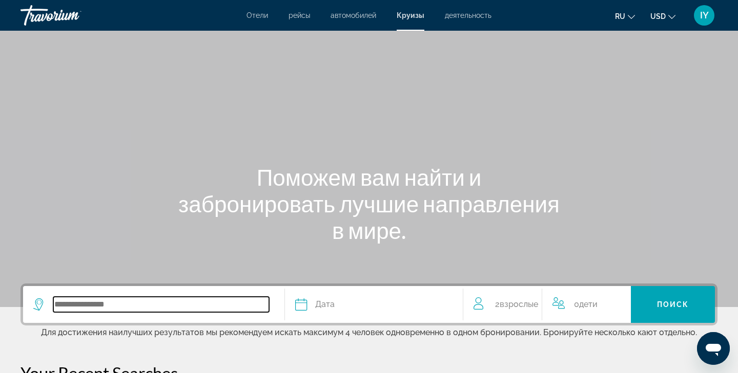
click at [98, 304] on input "Search widget" at bounding box center [161, 304] width 216 height 15
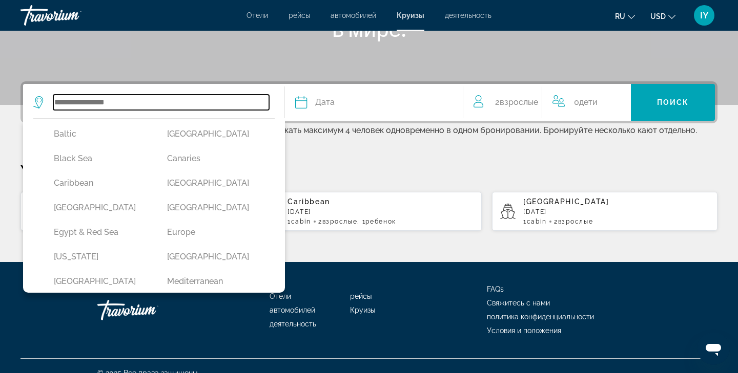
scroll to position [92, 0]
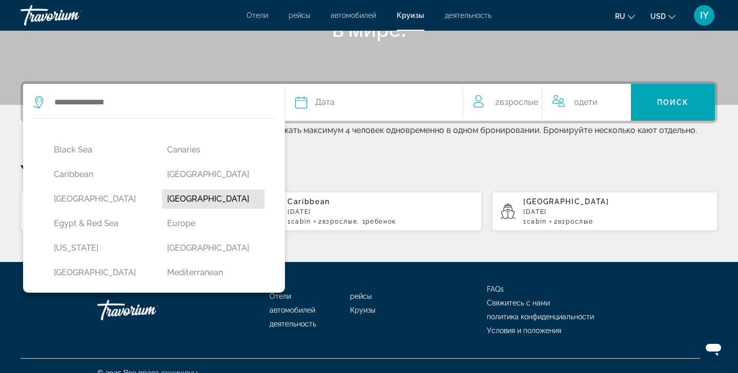
click at [198, 195] on button "Dubai & Emirates" at bounding box center [213, 199] width 103 height 19
type input "**********"
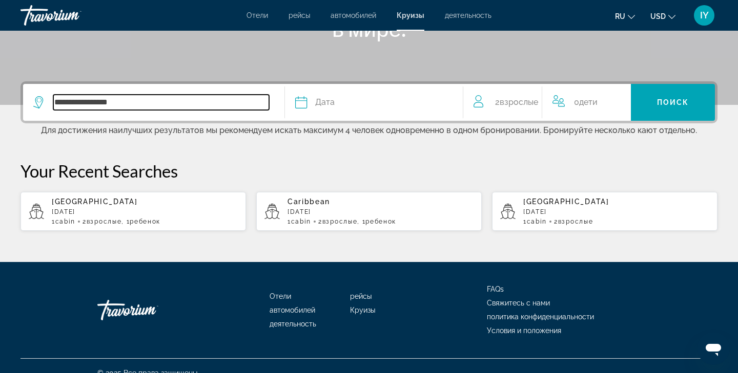
scroll to position [218, 0]
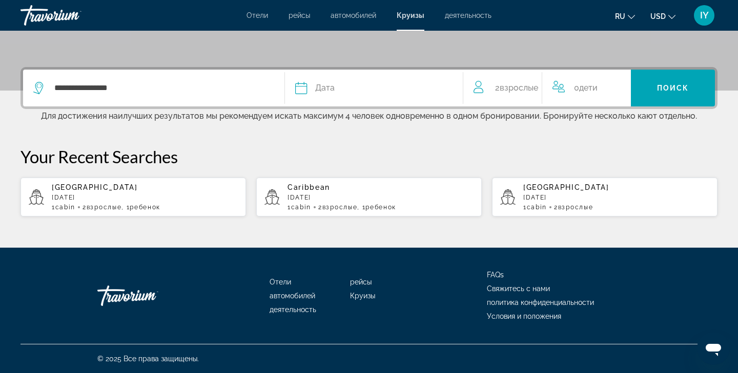
click at [303, 84] on icon "Search widget" at bounding box center [301, 88] width 12 height 12
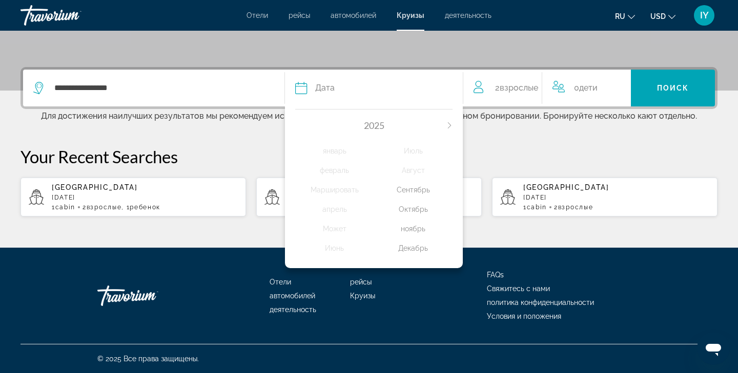
click at [450, 122] on icon "Next month" at bounding box center [449, 125] width 6 height 6
click at [335, 150] on div "январь" at bounding box center [334, 151] width 78 height 18
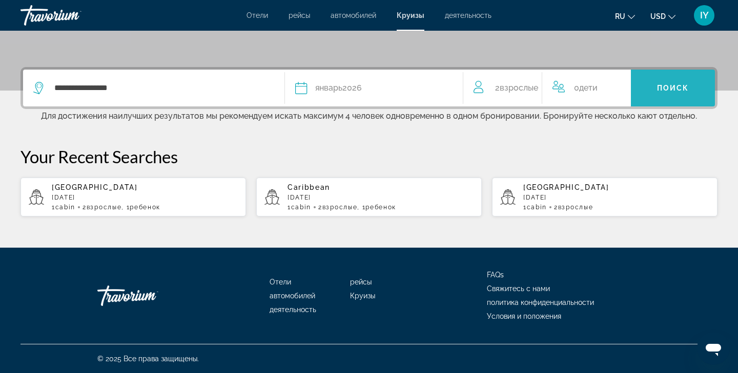
click at [694, 90] on span "Search widget" at bounding box center [672, 88] width 84 height 25
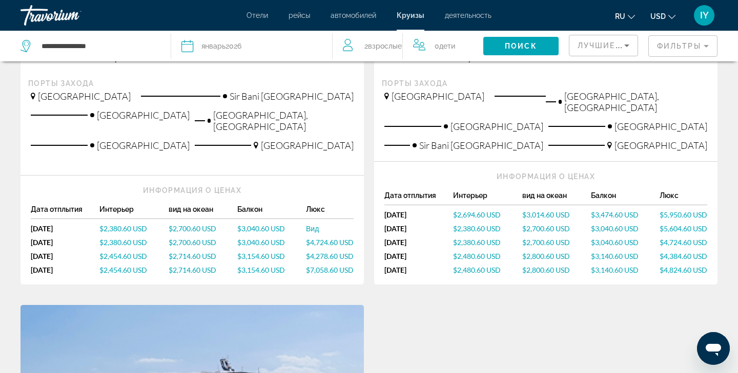
scroll to position [295, 0]
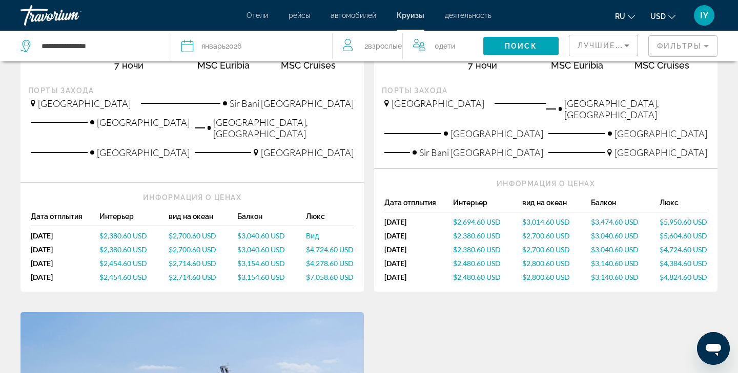
click at [541, 218] on span "$3,014.60 USD" at bounding box center [546, 222] width 48 height 9
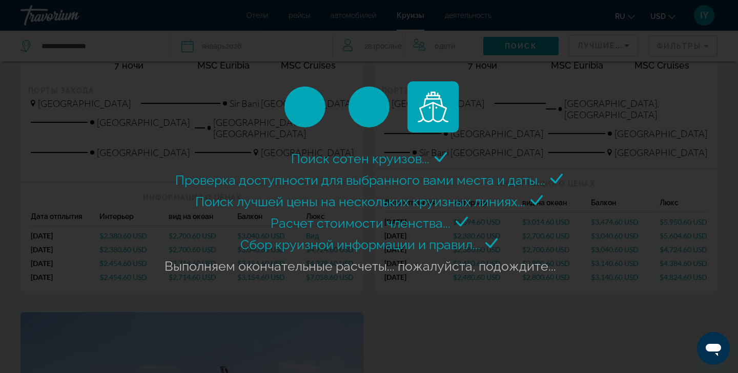
scroll to position [0, 0]
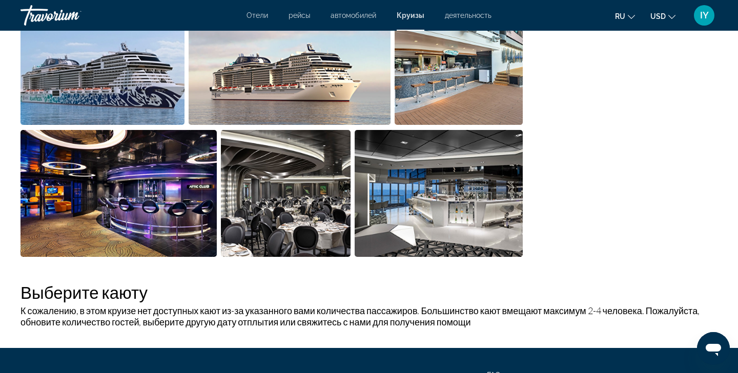
scroll to position [667, 0]
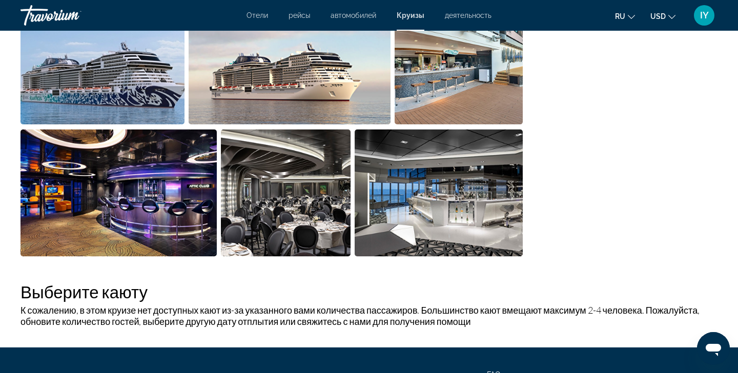
drag, startPoint x: 541, startPoint y: 194, endPoint x: 520, endPoint y: 267, distance: 76.7
click at [541, 193] on div "Детали корабля Имя MSC Euribia Запущен March 31, 2022 Всего экипажа 1400 Тоннаж…" at bounding box center [368, 1] width 707 height 559
